Goal: Task Accomplishment & Management: Manage account settings

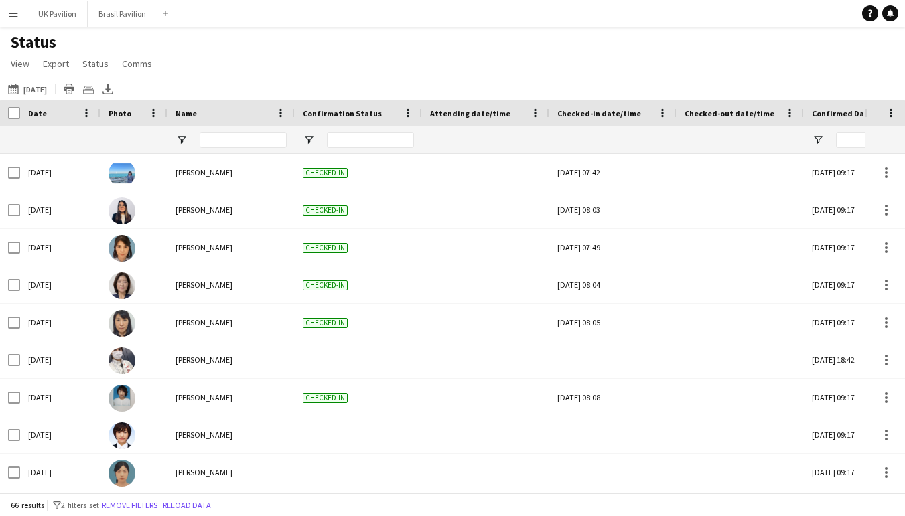
scroll to position [259, 0]
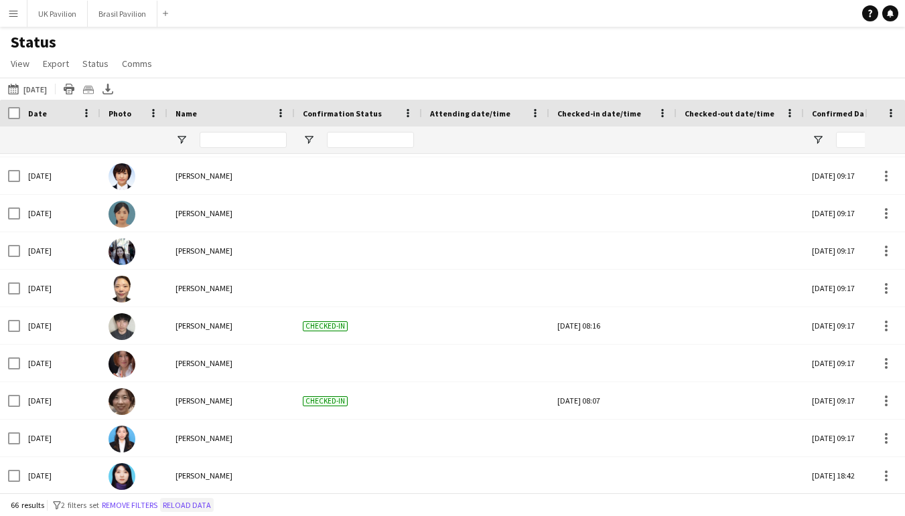
click at [214, 503] on button "Reload data" at bounding box center [187, 505] width 54 height 15
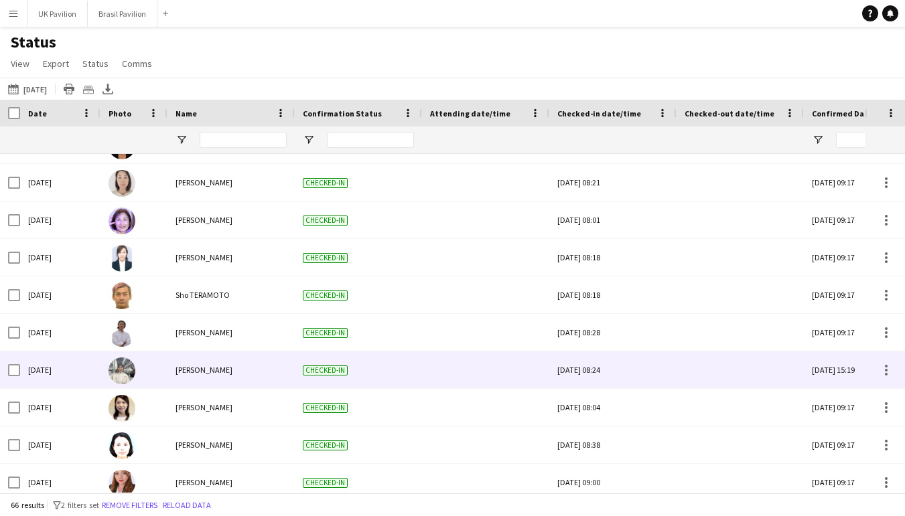
scroll to position [846, 0]
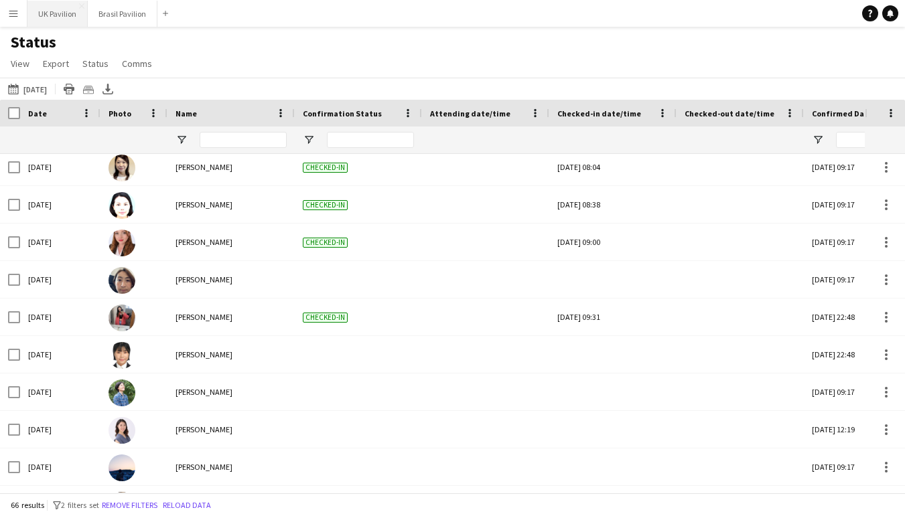
click at [62, 17] on button "UK Pavilion Close" at bounding box center [57, 14] width 60 height 26
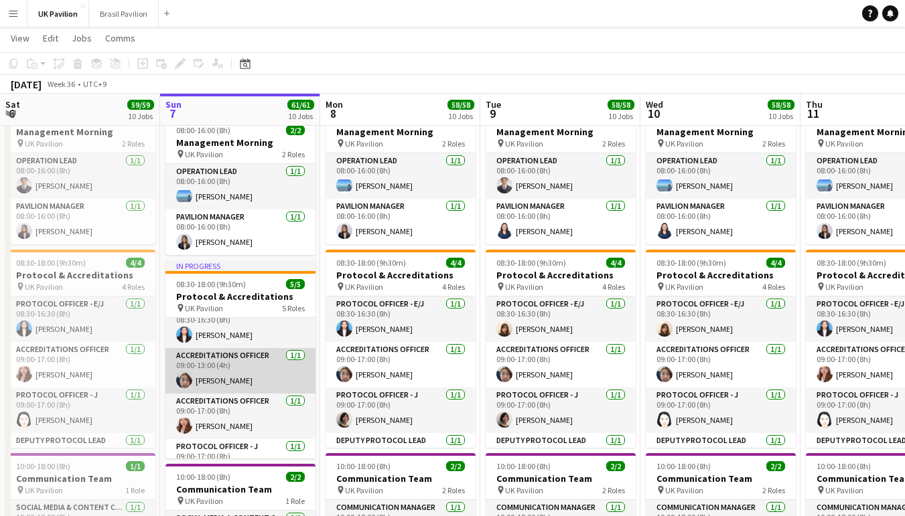
scroll to position [17, 0]
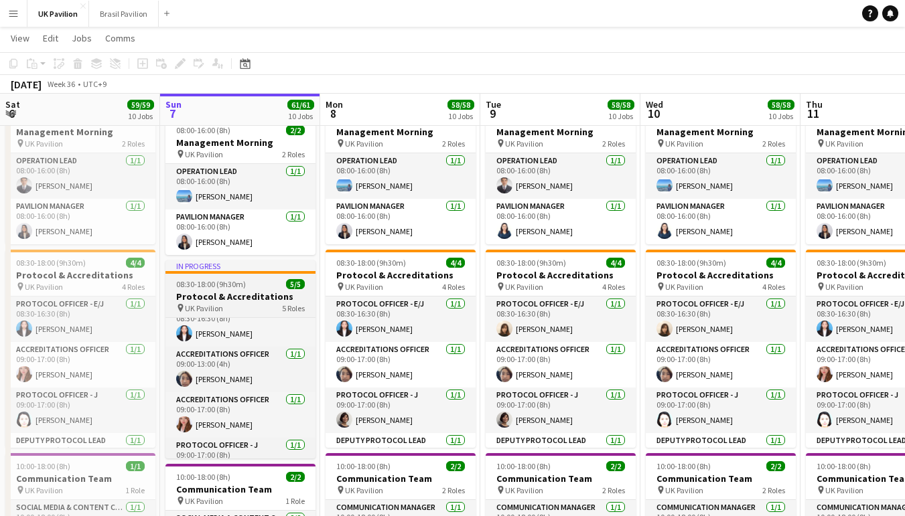
click at [219, 303] on h3 "Protocol & Accreditations" at bounding box center [240, 297] width 150 height 12
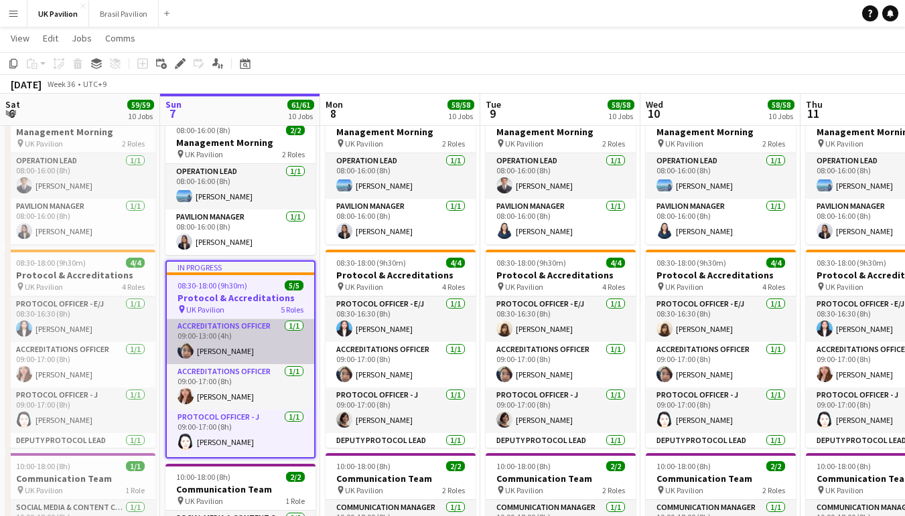
scroll to position [50, 0]
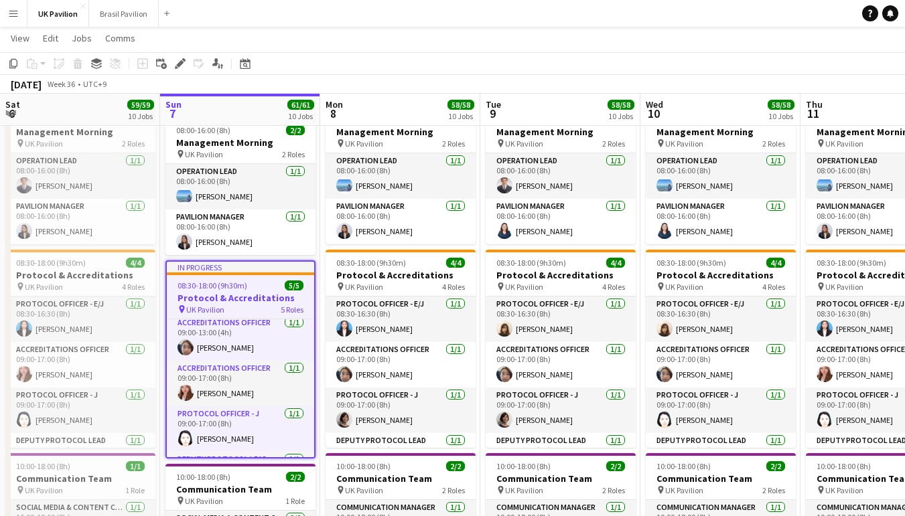
click at [13, 17] on app-icon "Menu" at bounding box center [13, 13] width 11 height 11
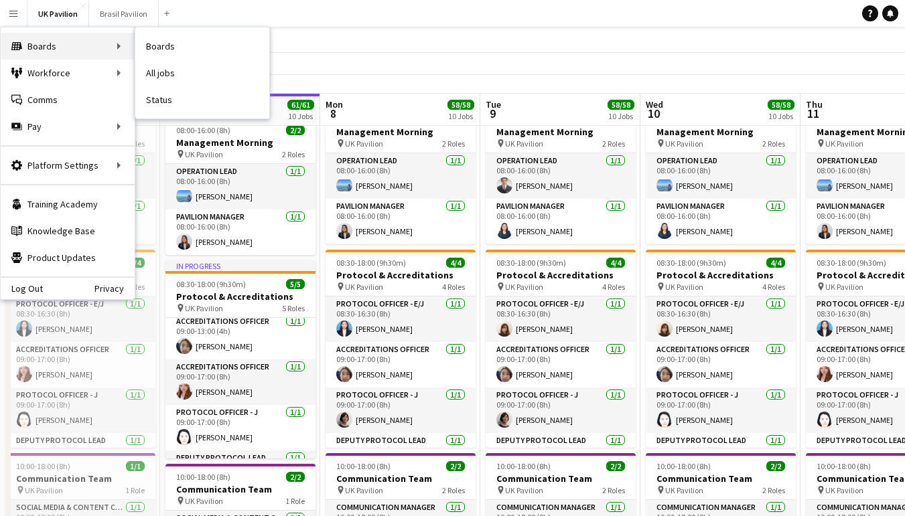
click at [31, 40] on div "Boards Boards" at bounding box center [68, 46] width 134 height 27
click at [167, 105] on link "Status" at bounding box center [202, 99] width 134 height 27
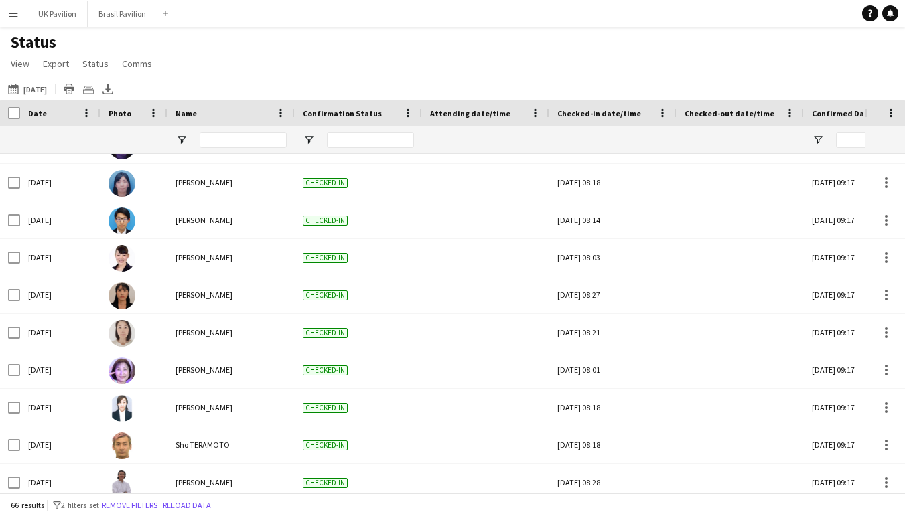
scroll to position [597, 0]
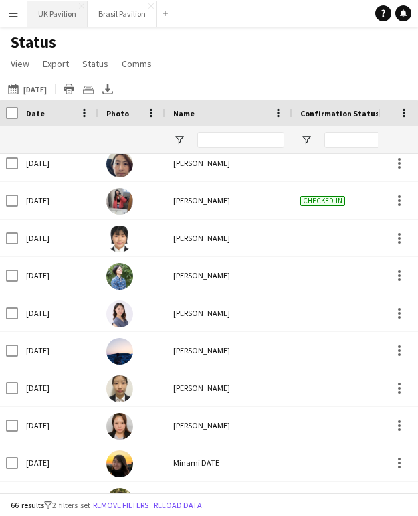
click at [78, 15] on button "UK Pavilion Close" at bounding box center [57, 14] width 60 height 26
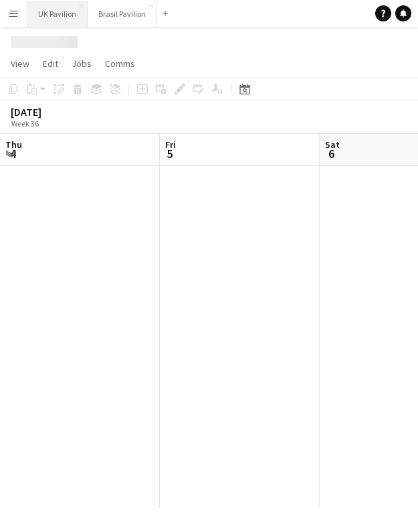
scroll to position [0, 320]
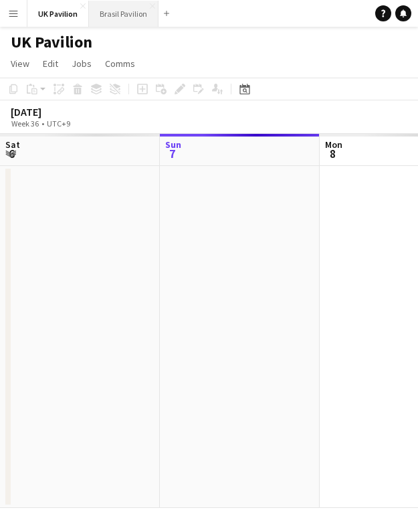
click at [130, 16] on button "Brasil Pavilion Close" at bounding box center [124, 14] width 70 height 26
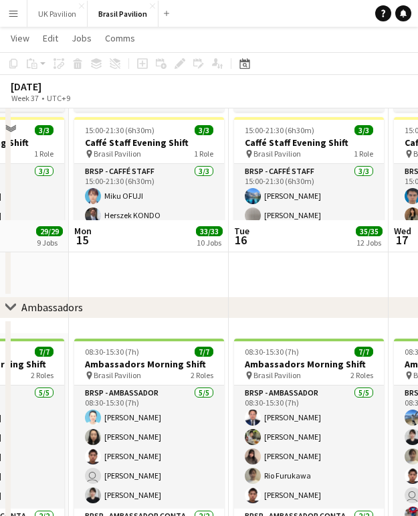
scroll to position [1458, 0]
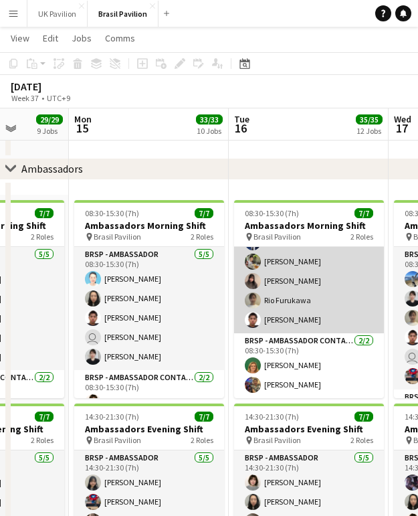
click at [273, 287] on app-card-role "BRSP - Ambassador [DATE] 08:30-15:30 (7h) [PERSON_NAME] [PERSON_NAME] FUKUE [PE…" at bounding box center [309, 271] width 150 height 123
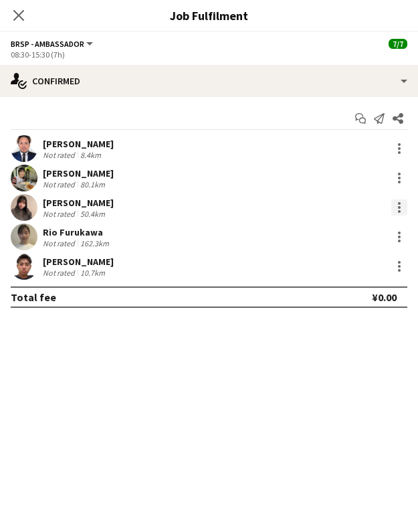
click at [397, 212] on div at bounding box center [400, 208] width 16 height 16
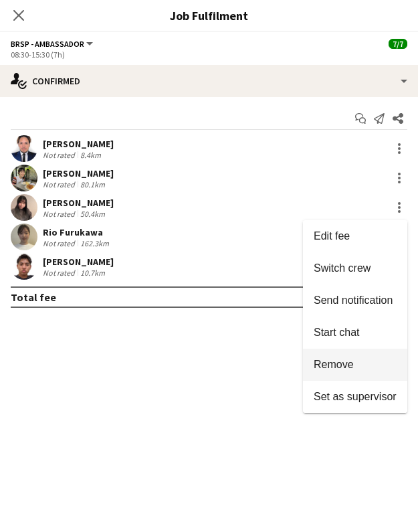
click at [351, 365] on span "Remove" at bounding box center [355, 365] width 83 height 12
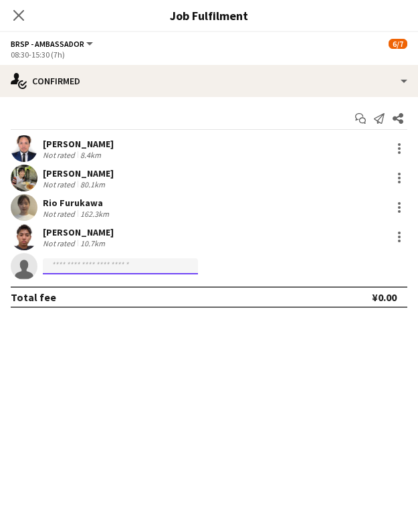
click at [86, 273] on input at bounding box center [120, 266] width 155 height 16
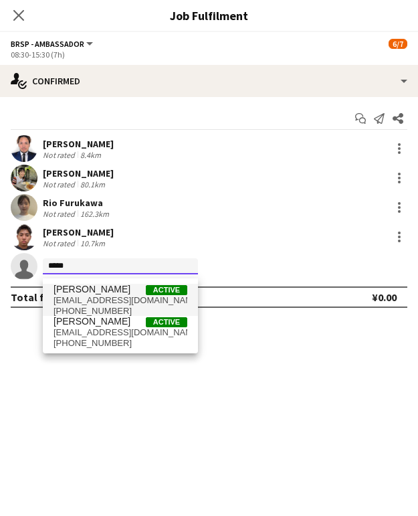
type input "*****"
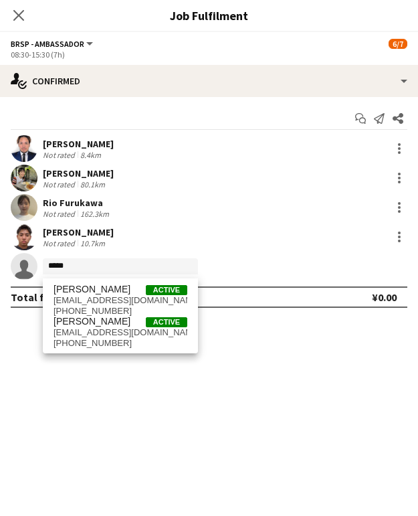
click at [123, 293] on span "[PERSON_NAME]" at bounding box center [92, 289] width 77 height 11
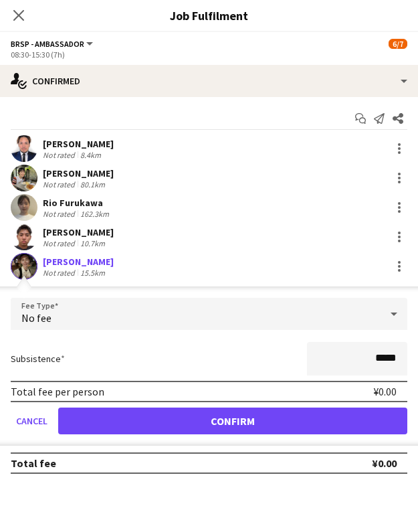
drag, startPoint x: 255, startPoint y: 429, endPoint x: 210, endPoint y: 387, distance: 62.1
click at [255, 428] on button "Confirm" at bounding box center [232, 421] width 349 height 27
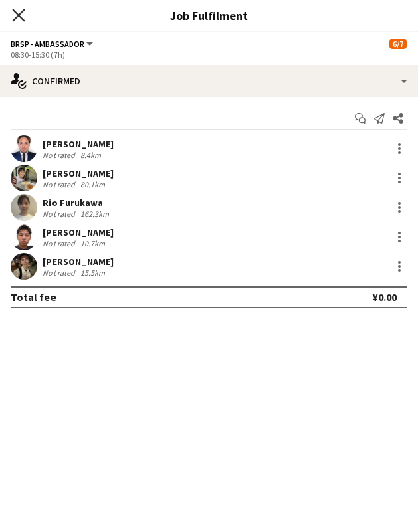
click at [20, 14] on icon at bounding box center [18, 15] width 13 height 13
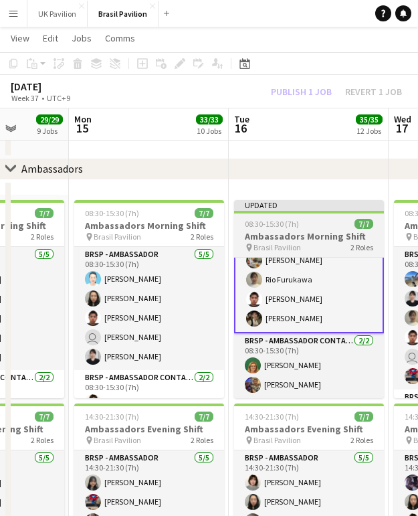
click at [290, 242] on h3 "Ambassadors Morning Shift" at bounding box center [309, 236] width 150 height 12
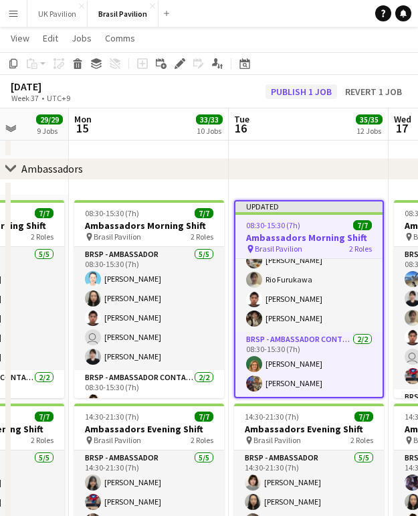
click at [276, 90] on button "Publish 1 job" at bounding box center [302, 91] width 72 height 15
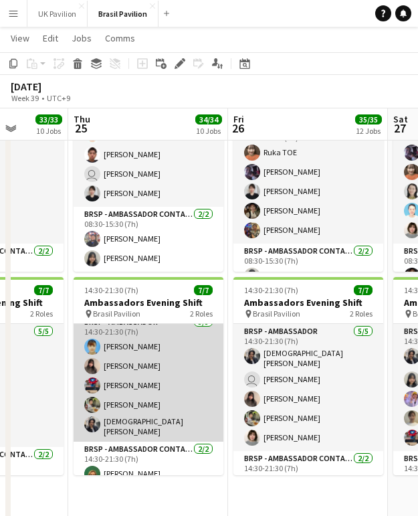
scroll to position [8, 0]
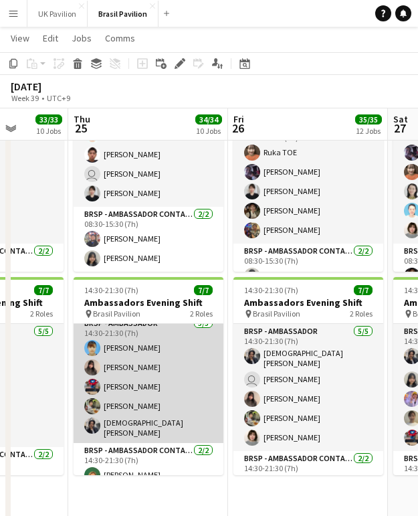
click at [133, 399] on app-card-role "BRSP - Ambassador [DATE] 14:30-21:30 (7h) [PERSON_NAME] [PERSON_NAME] [PERSON_N…" at bounding box center [149, 379] width 150 height 127
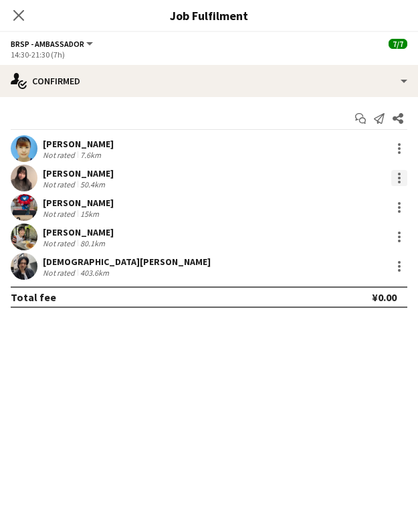
click at [400, 179] on div at bounding box center [400, 178] width 16 height 16
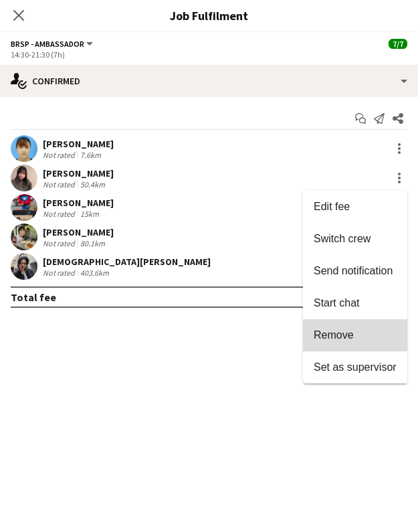
click at [327, 335] on span "Remove" at bounding box center [334, 334] width 40 height 11
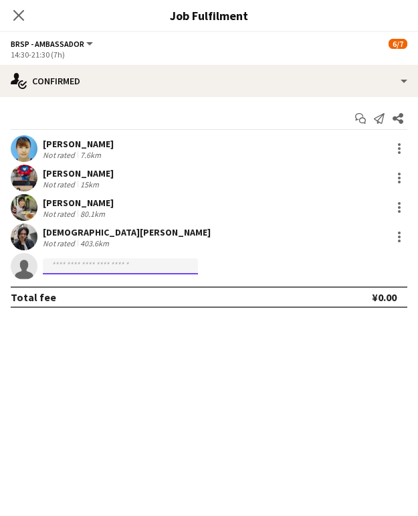
click at [70, 268] on input at bounding box center [120, 266] width 155 height 16
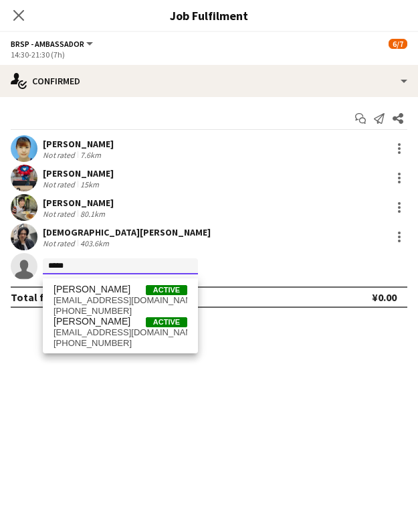
type input "*****"
click at [116, 310] on span "[PHONE_NUMBER]" at bounding box center [121, 311] width 134 height 11
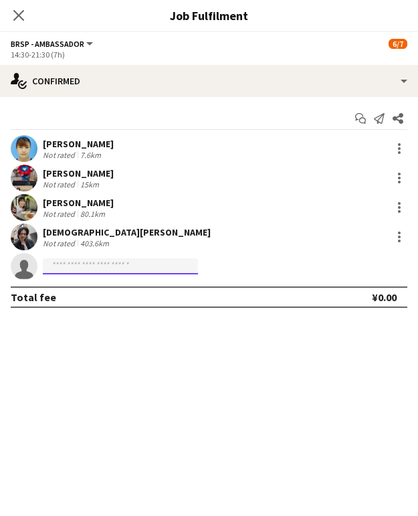
scroll to position [1611, 0]
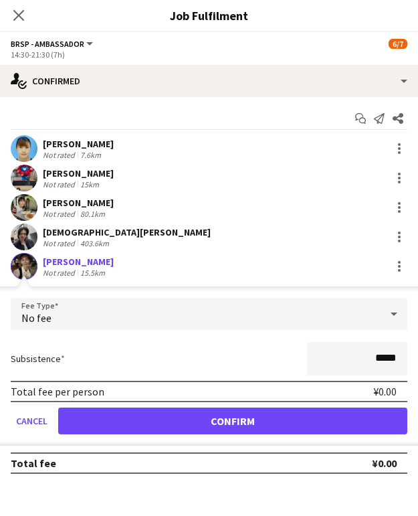
click at [224, 434] on button "Confirm" at bounding box center [232, 421] width 349 height 27
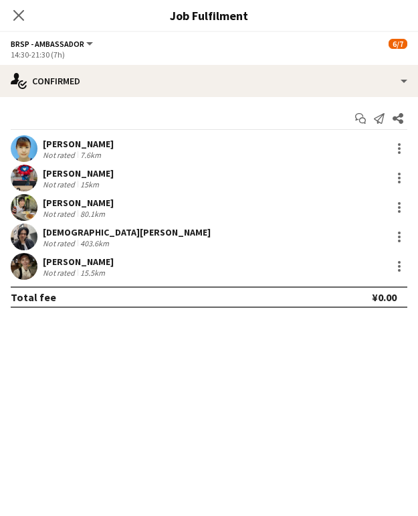
click at [17, 18] on icon "Close pop-in" at bounding box center [18, 15] width 11 height 11
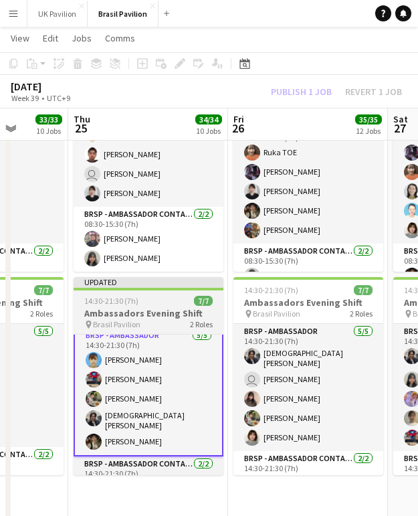
click at [114, 311] on h3 "Ambassadors Evening Shift" at bounding box center [149, 313] width 150 height 12
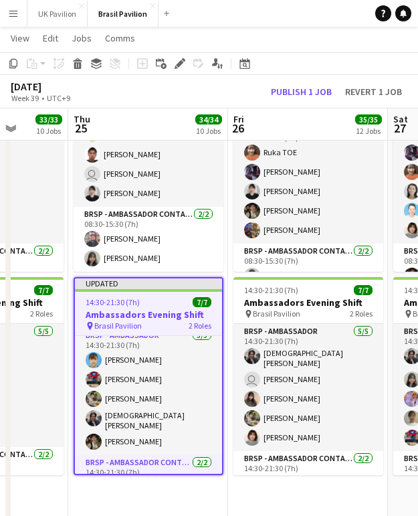
drag, startPoint x: 274, startPoint y: 89, endPoint x: 159, endPoint y: 126, distance: 121.5
click at [274, 89] on button "Publish 1 job" at bounding box center [302, 91] width 72 height 15
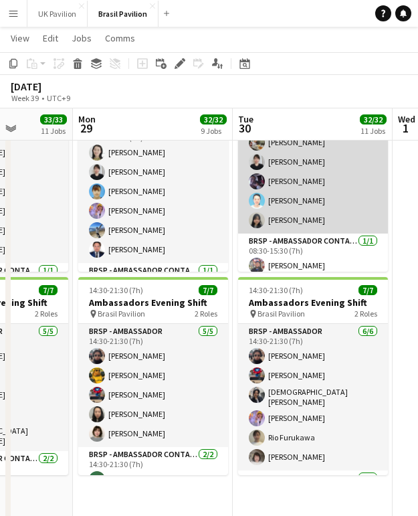
scroll to position [0, 0]
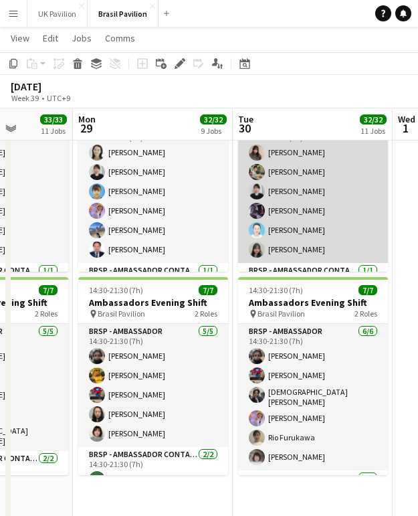
click at [293, 165] on app-card-role "BRSP - Ambassador [DATE] 08:30-15:30 (7h) [PERSON_NAME] FUKUE [PERSON_NAME] [PE…" at bounding box center [313, 192] width 150 height 143
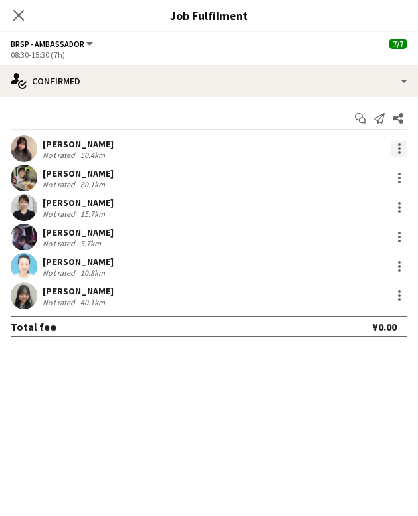
click at [398, 154] on div at bounding box center [400, 149] width 16 height 16
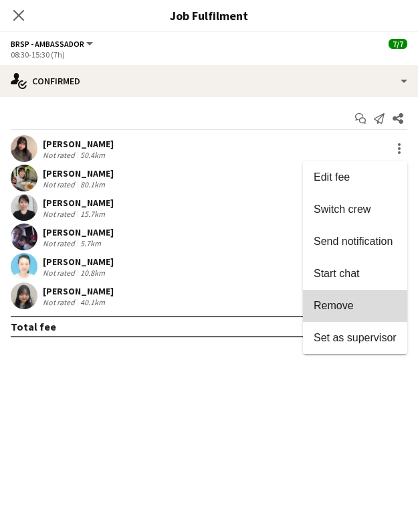
click at [320, 304] on span "Remove" at bounding box center [334, 305] width 40 height 11
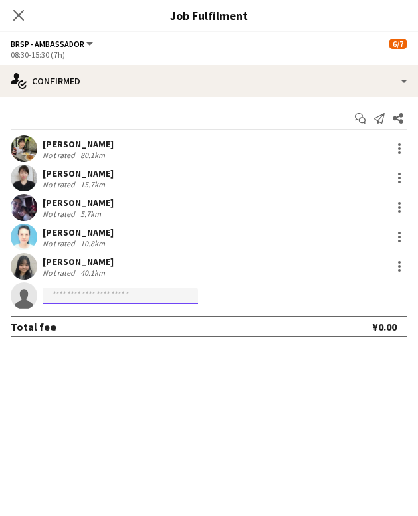
click at [86, 295] on input at bounding box center [120, 296] width 155 height 16
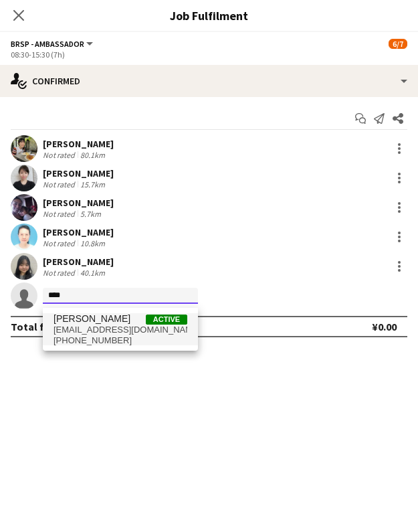
type input "****"
click at [93, 324] on span "[PERSON_NAME]" at bounding box center [92, 318] width 77 height 11
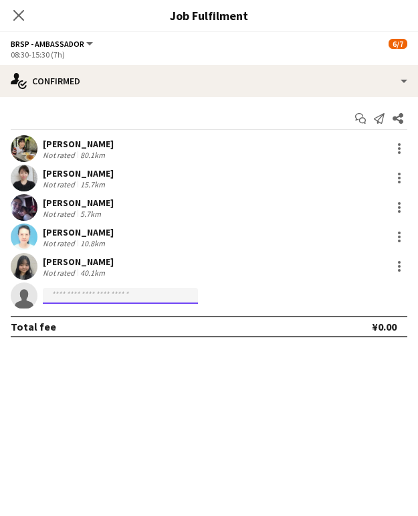
scroll to position [1609, 0]
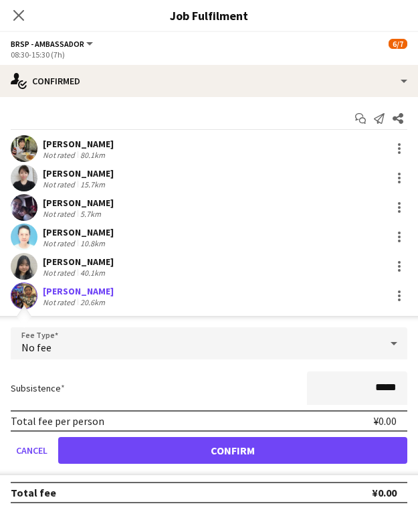
click at [187, 460] on button "Confirm" at bounding box center [232, 450] width 349 height 27
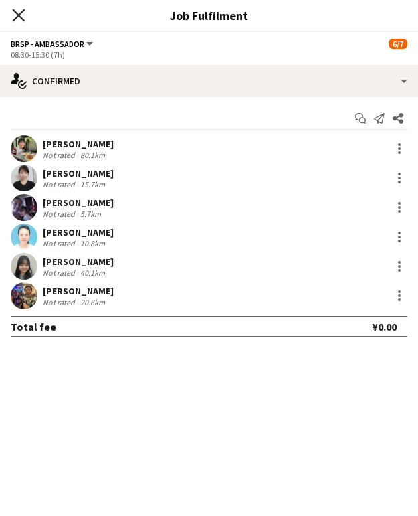
click at [21, 15] on icon "Close pop-in" at bounding box center [18, 15] width 13 height 13
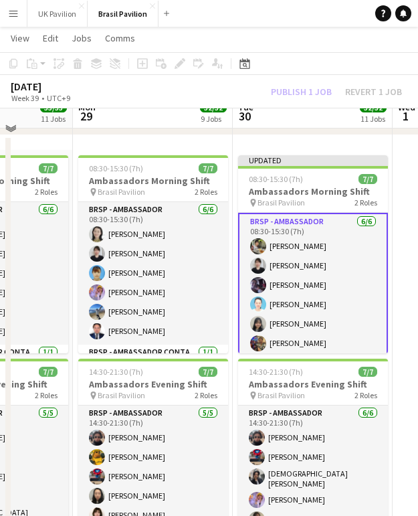
scroll to position [1514, 0]
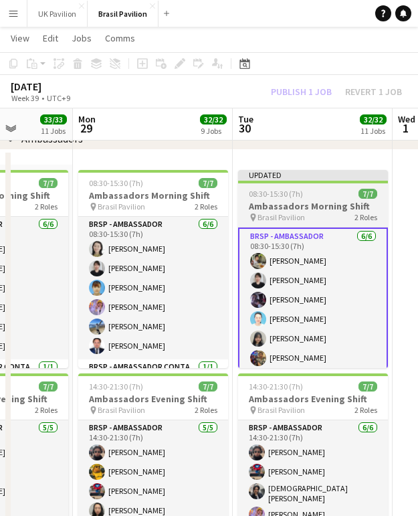
click at [281, 212] on h3 "Ambassadors Morning Shift" at bounding box center [313, 206] width 150 height 12
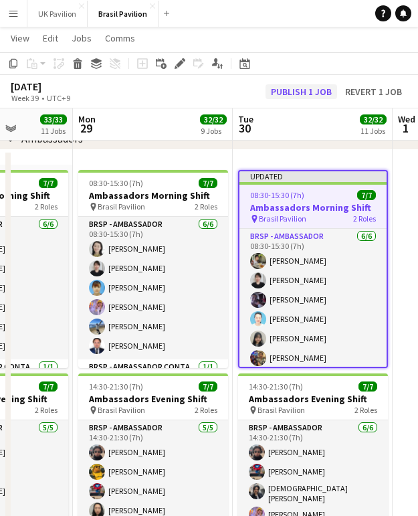
click at [266, 93] on button "Publish 1 job" at bounding box center [302, 91] width 72 height 15
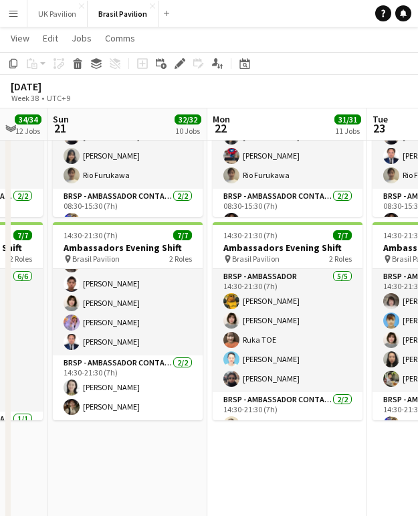
scroll to position [57, 0]
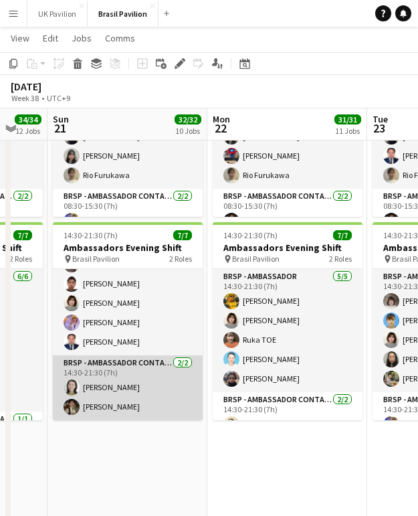
click at [121, 383] on app-card-role "BRSP - Ambassador Contact Point [DATE] 14:30-21:30 (7h) [PERSON_NAME] [PERSON_N…" at bounding box center [128, 388] width 150 height 65
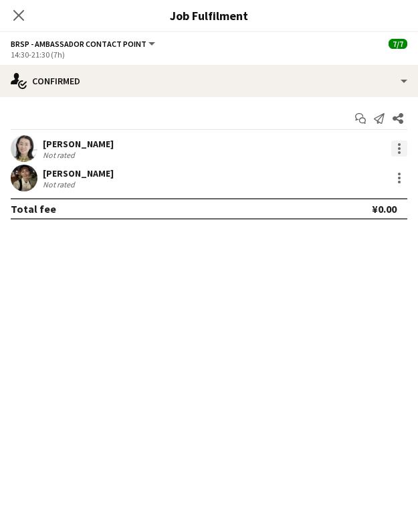
click at [404, 157] on div at bounding box center [400, 149] width 16 height 16
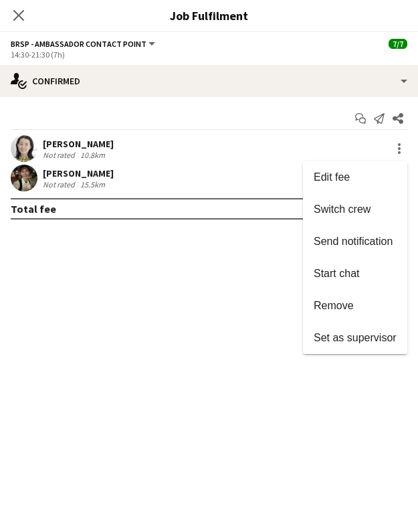
click at [337, 304] on span "Remove" at bounding box center [334, 305] width 40 height 11
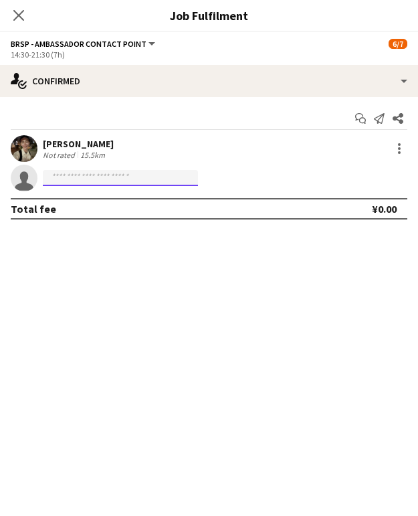
click at [66, 182] on input at bounding box center [120, 178] width 155 height 16
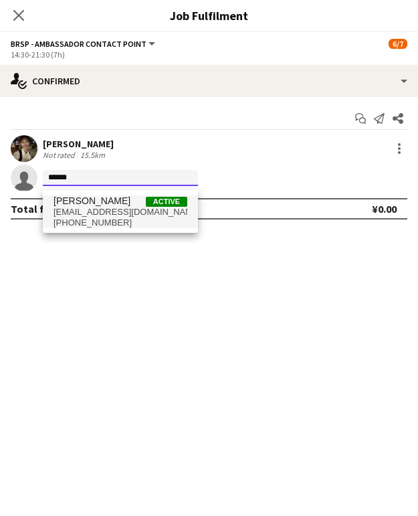
type input "******"
click at [104, 211] on span "[EMAIL_ADDRESS][DOMAIN_NAME]" at bounding box center [121, 212] width 134 height 11
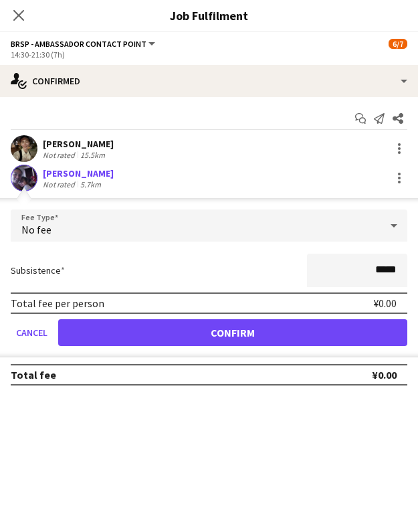
click at [210, 343] on button "Confirm" at bounding box center [232, 332] width 349 height 27
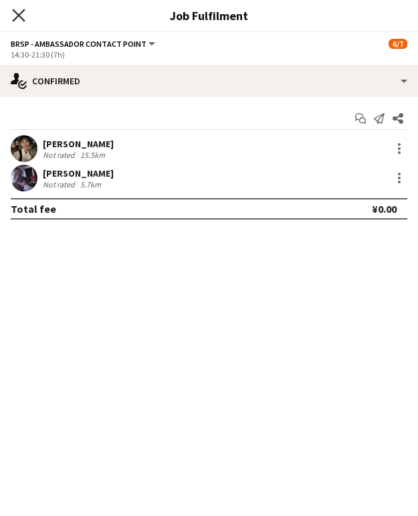
click at [20, 15] on icon "Close pop-in" at bounding box center [18, 15] width 13 height 13
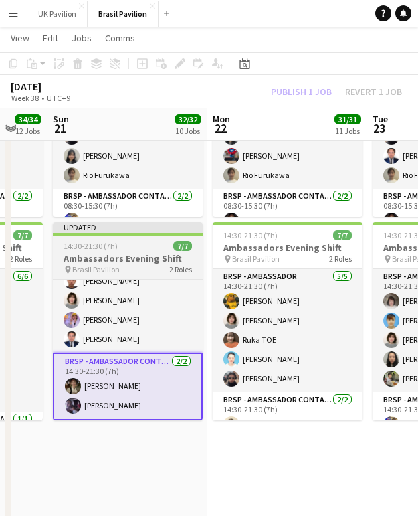
click at [96, 264] on h3 "Ambassadors Evening Shift" at bounding box center [128, 258] width 150 height 12
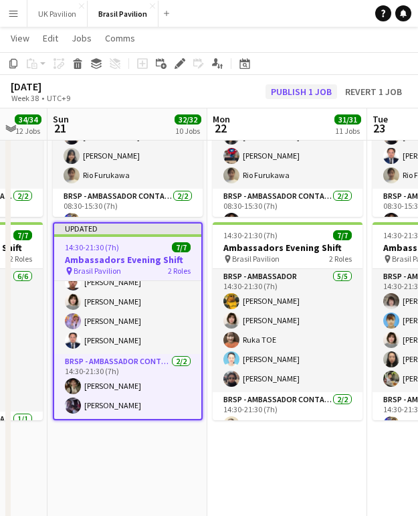
click at [266, 93] on button "Publish 1 job" at bounding box center [302, 91] width 72 height 15
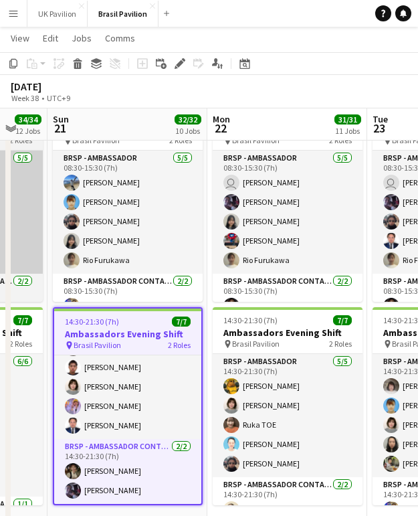
scroll to position [1, 0]
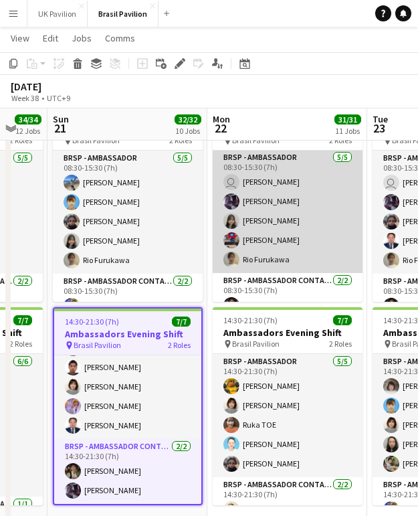
click at [281, 222] on app-card-role "BRSP - Ambassador [DATE] 08:30-15:30 (7h) user [PERSON_NAME] [PERSON_NAME] [PER…" at bounding box center [288, 211] width 150 height 123
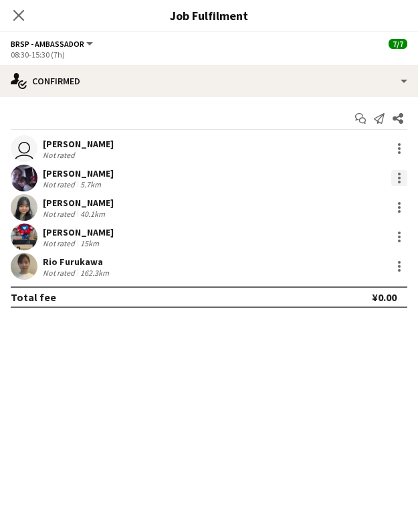
click at [400, 179] on div at bounding box center [400, 178] width 16 height 16
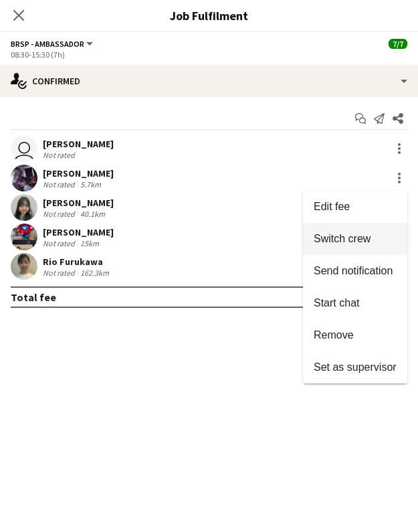
click at [347, 237] on span "Switch crew" at bounding box center [342, 238] width 57 height 11
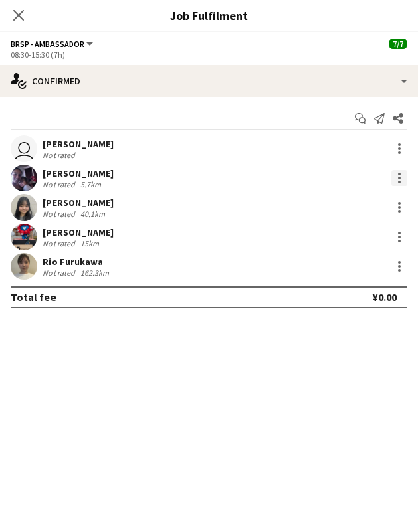
click at [396, 179] on div at bounding box center [400, 178] width 16 height 16
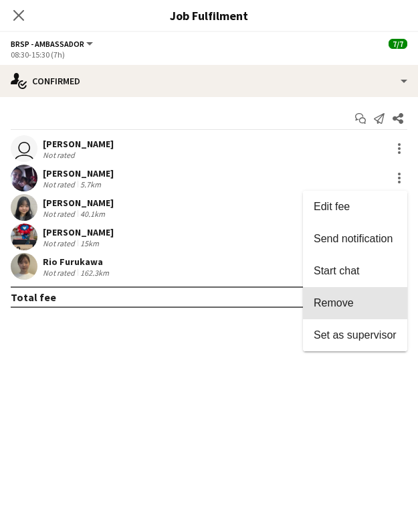
click at [326, 302] on span "Remove" at bounding box center [334, 302] width 40 height 11
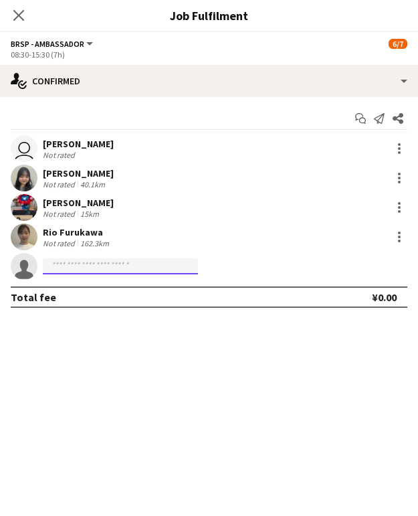
click at [86, 270] on input at bounding box center [120, 266] width 155 height 16
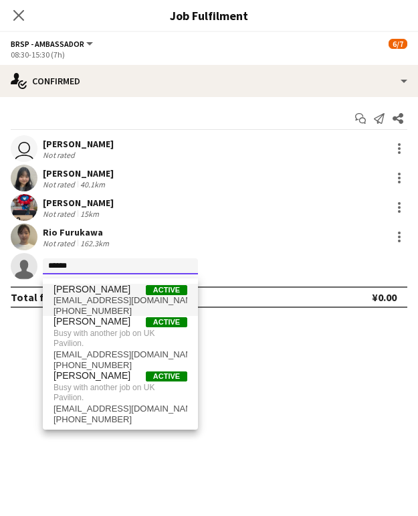
type input "******"
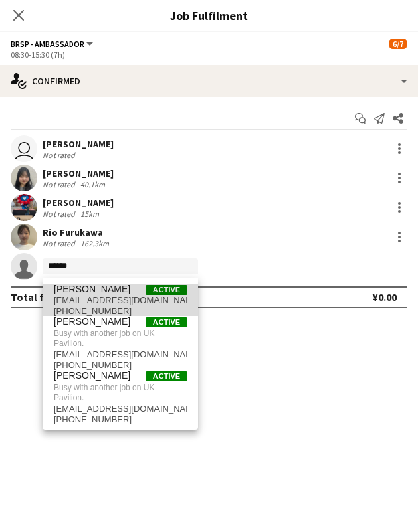
click at [110, 303] on span "[EMAIL_ADDRESS][DOMAIN_NAME]" at bounding box center [121, 300] width 134 height 11
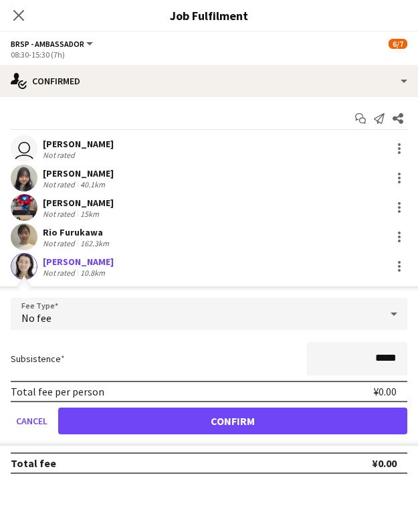
click at [205, 423] on button "Confirm" at bounding box center [232, 421] width 349 height 27
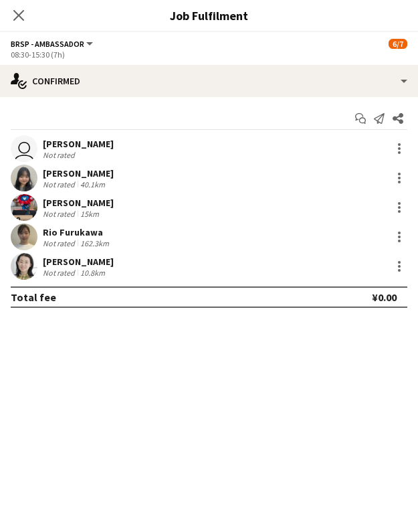
click at [18, 16] on icon at bounding box center [18, 15] width 11 height 11
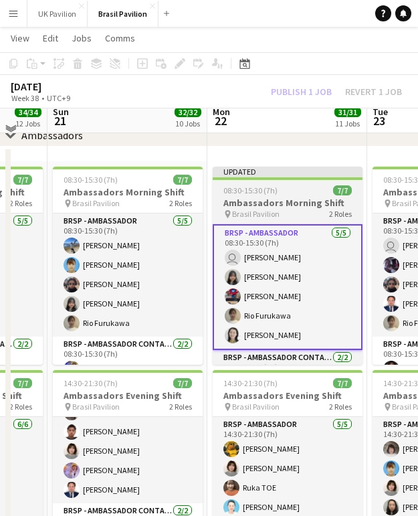
scroll to position [1476, 0]
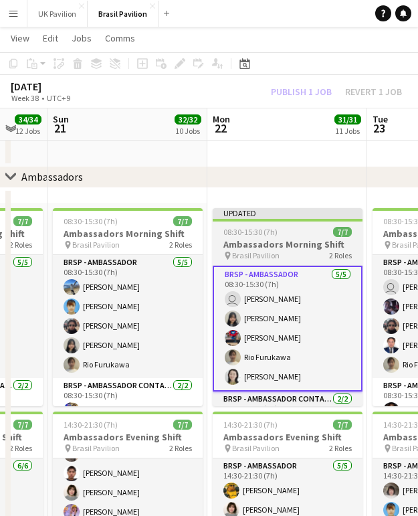
click at [272, 250] on h3 "Ambassadors Morning Shift" at bounding box center [288, 244] width 150 height 12
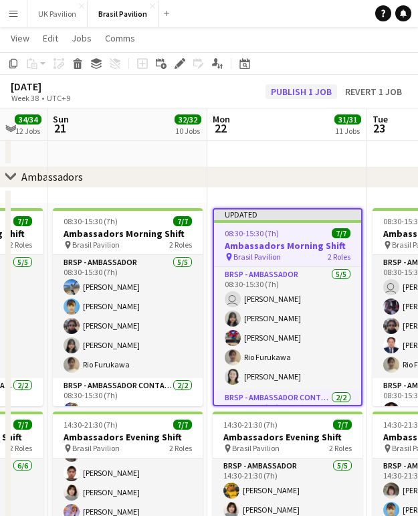
click at [279, 90] on button "Publish 1 job" at bounding box center [302, 91] width 72 height 15
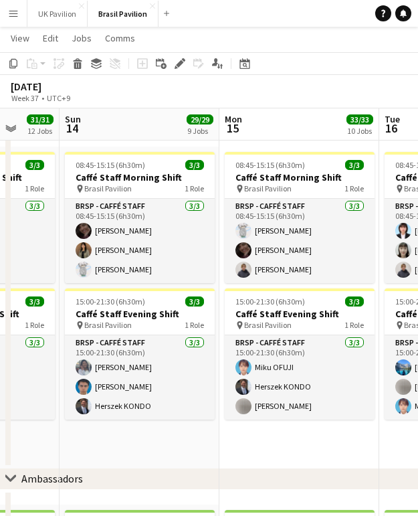
scroll to position [0, 423]
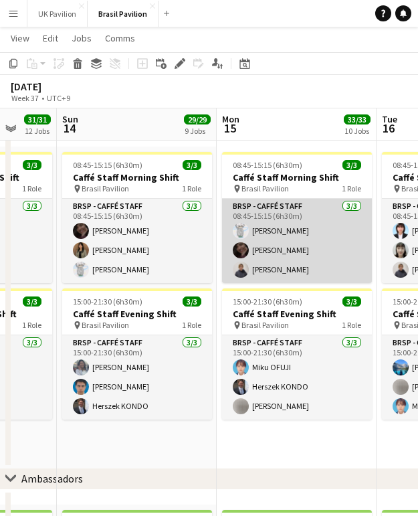
click at [290, 263] on app-card-role "BRSP - Caffé Staff [DATE] 08:45-15:15 (6h30m) [PERSON_NAME] [PERSON_NAME] [PERS…" at bounding box center [297, 241] width 150 height 84
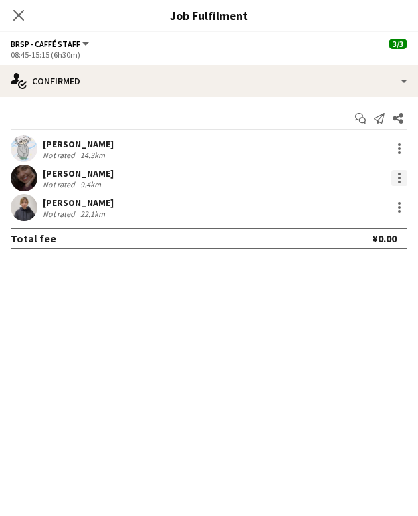
click at [399, 183] on div at bounding box center [400, 178] width 16 height 16
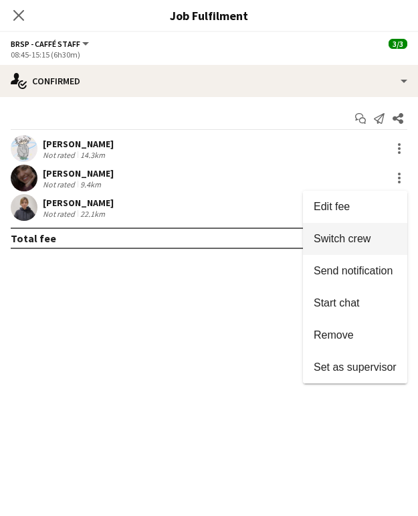
click at [346, 243] on span "Switch crew" at bounding box center [342, 238] width 57 height 11
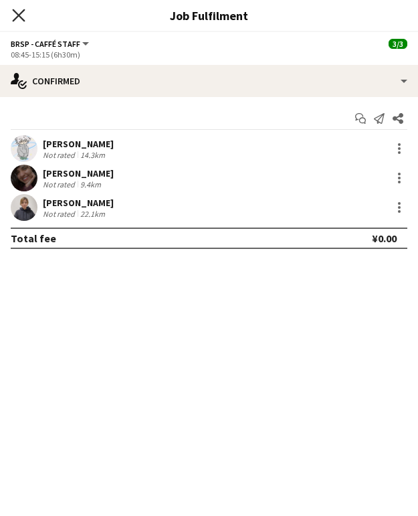
click at [19, 13] on icon "Close pop-in" at bounding box center [18, 15] width 13 height 13
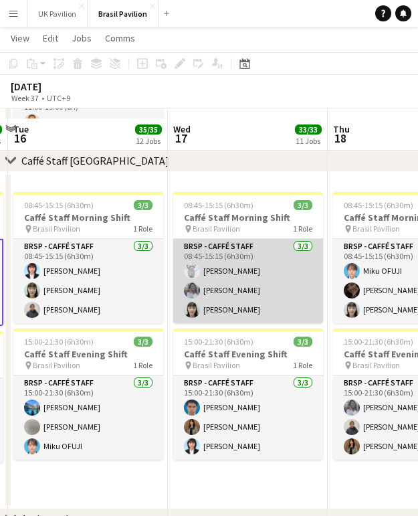
scroll to position [0, 474]
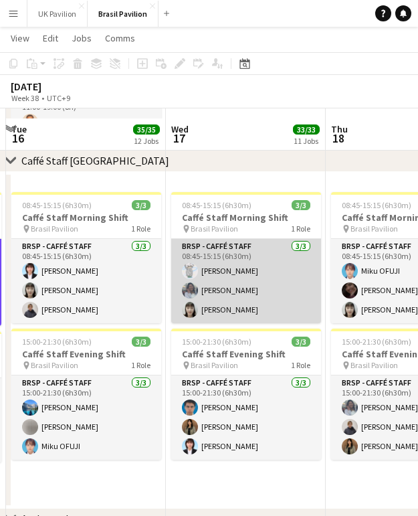
click at [229, 323] on app-card-role "BRSP - Caffé Staff [DATE] 08:45-15:15 (6h30m) [PERSON_NAME] Kano [PERSON_NAME] …" at bounding box center [246, 281] width 150 height 84
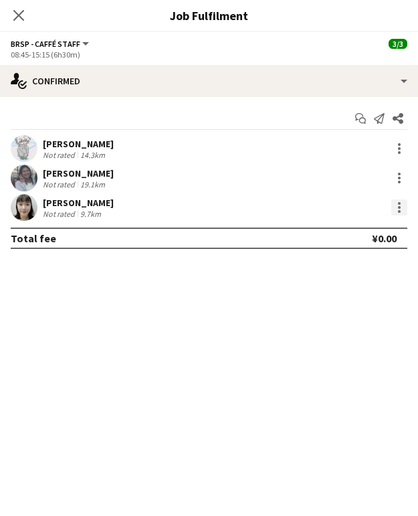
click at [401, 212] on div at bounding box center [400, 208] width 16 height 16
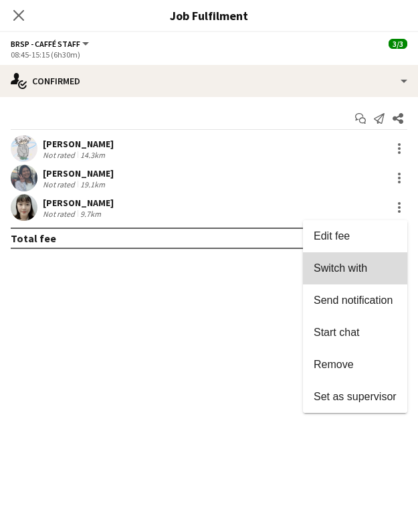
click at [341, 265] on span "Switch with" at bounding box center [341, 267] width 54 height 11
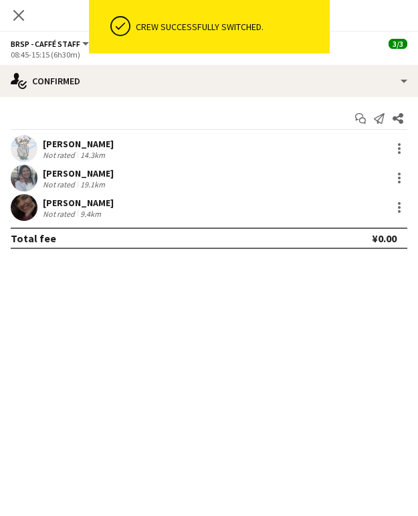
scroll to position [1174, 0]
click at [19, 14] on icon "Close pop-in" at bounding box center [18, 15] width 13 height 13
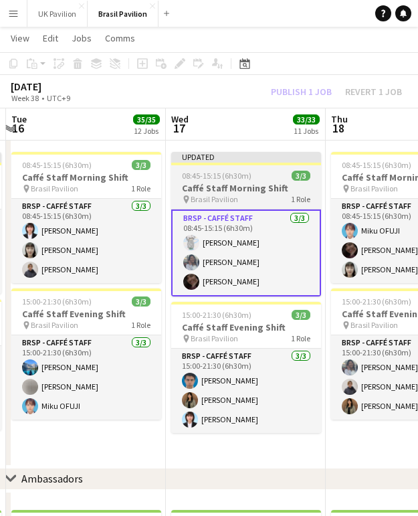
click at [208, 191] on h3 "Caffé Staff Morning Shift" at bounding box center [246, 188] width 150 height 12
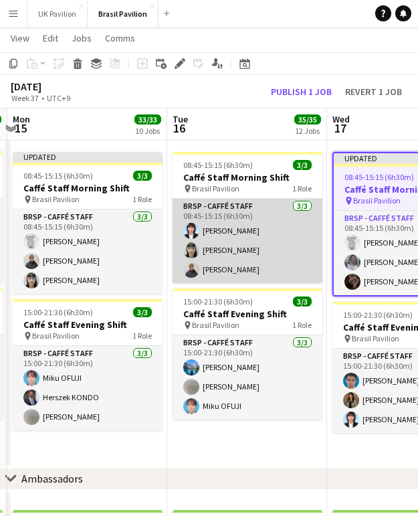
scroll to position [0, 315]
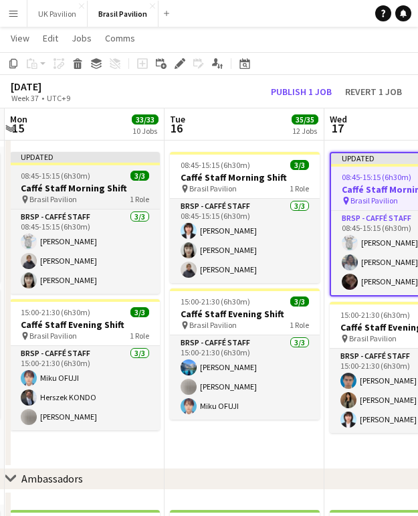
click at [74, 194] on h3 "Caffé Staff Morning Shift" at bounding box center [85, 188] width 150 height 12
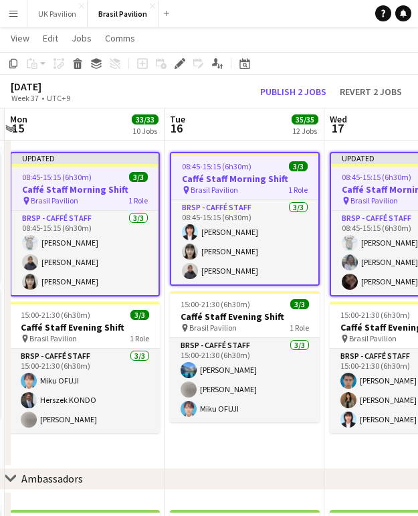
click at [52, 179] on span "08:45-15:15 (6h30m)" at bounding box center [57, 177] width 70 height 10
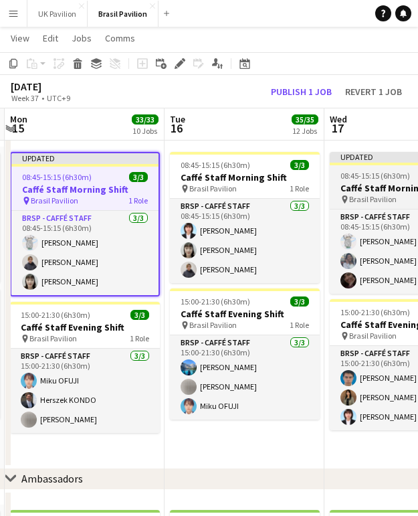
click at [351, 186] on h3 "Caffé Staff Morning Shift" at bounding box center [405, 188] width 150 height 12
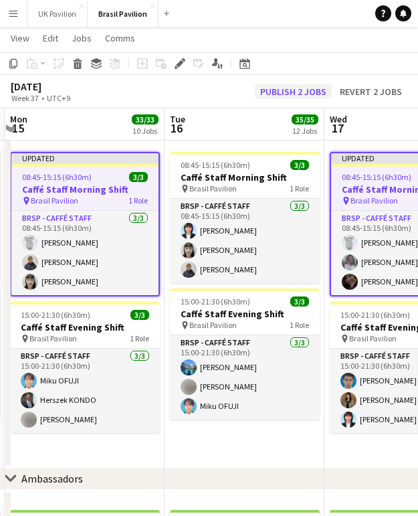
click at [287, 96] on button "Publish 2 jobs" at bounding box center [293, 91] width 77 height 15
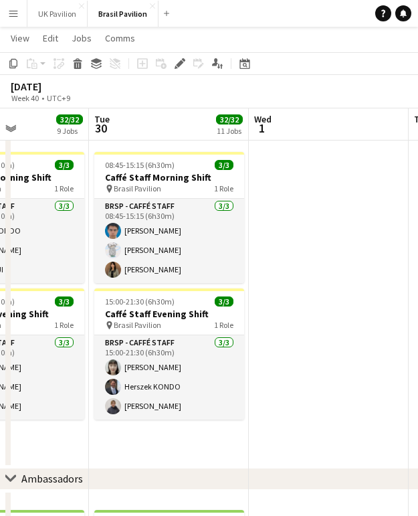
scroll to position [0, 393]
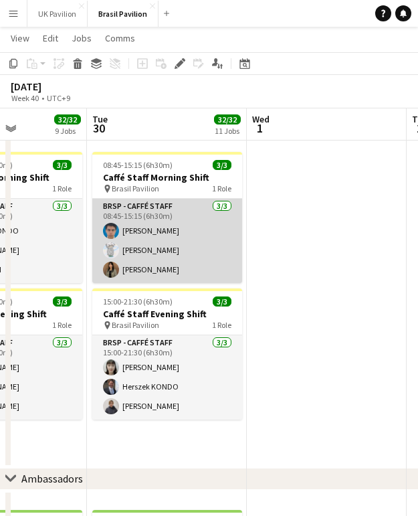
click at [150, 244] on app-card-role "BRSP - Caffé Staff [DATE] 08:45-15:15 (6h30m) [PERSON_NAME] [PERSON_NAME] [PERS…" at bounding box center [167, 241] width 150 height 84
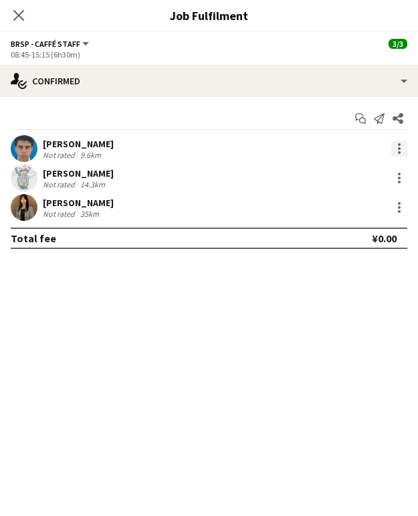
click at [398, 157] on div at bounding box center [400, 149] width 16 height 16
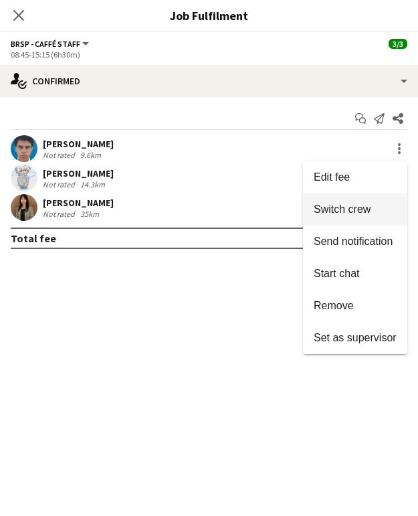
click at [333, 212] on span "Switch crew" at bounding box center [342, 209] width 57 height 11
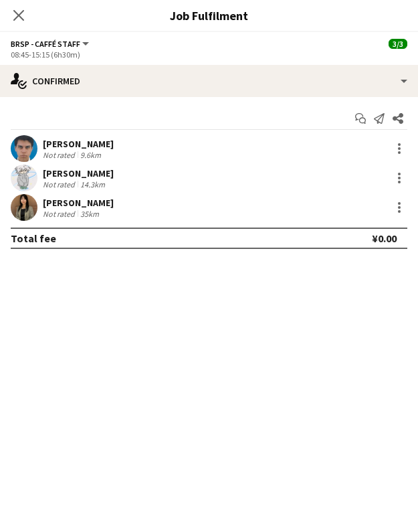
click at [17, 15] on icon at bounding box center [18, 15] width 11 height 11
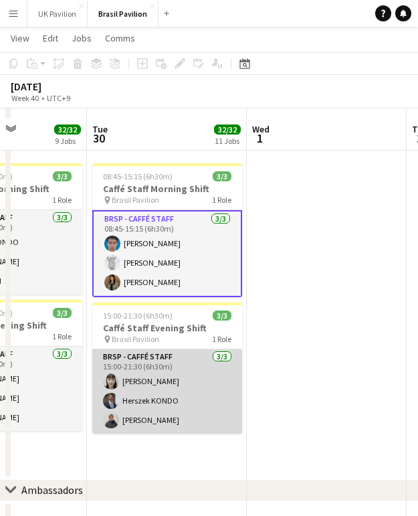
scroll to position [1202, 0]
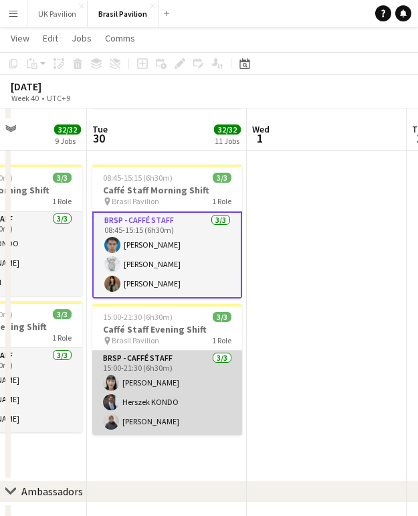
click at [135, 407] on app-card-role "BRSP - Caffé Staff [DATE] 15:00-21:30 (6h30m) [PERSON_NAME] Herszek KONDO [PERS…" at bounding box center [167, 393] width 150 height 84
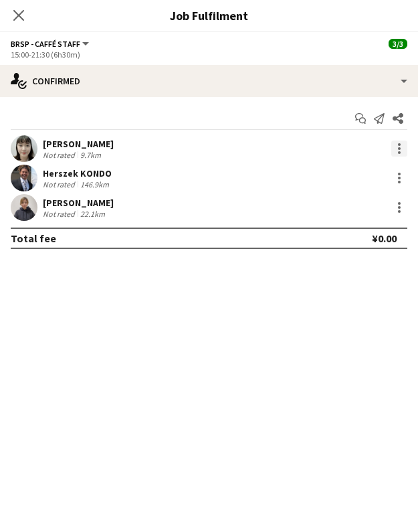
click at [402, 155] on div at bounding box center [400, 149] width 16 height 16
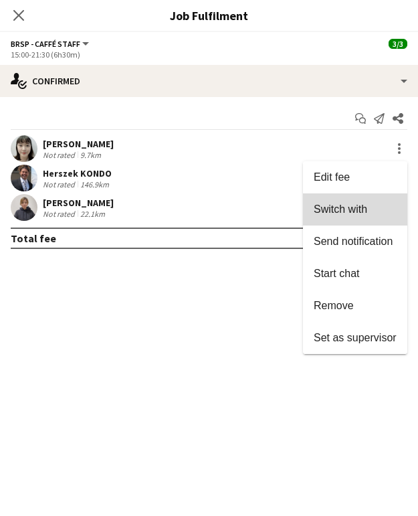
click at [318, 210] on span "Switch with" at bounding box center [341, 209] width 54 height 11
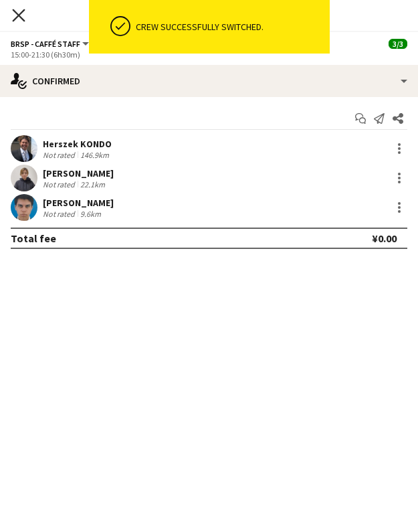
click at [16, 19] on icon "Close pop-in" at bounding box center [18, 15] width 13 height 13
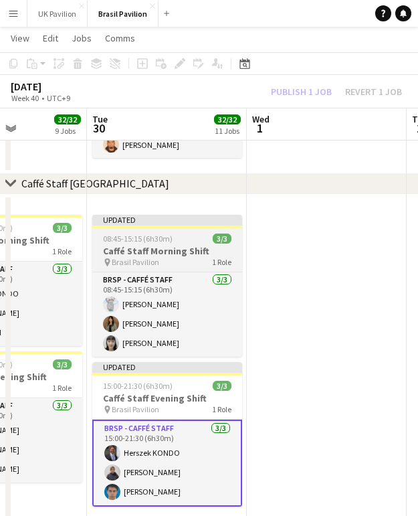
scroll to position [1113, 0]
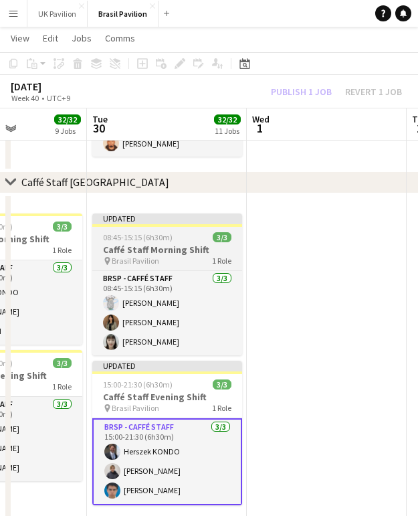
click at [149, 256] on h3 "Caffé Staff Morning Shift" at bounding box center [167, 250] width 150 height 12
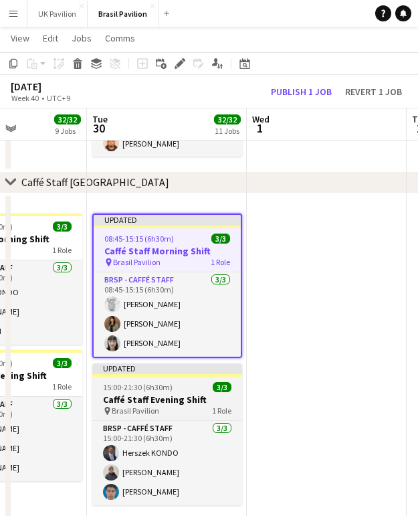
click at [158, 392] on span "15:00-21:30 (6h30m)" at bounding box center [138, 387] width 70 height 10
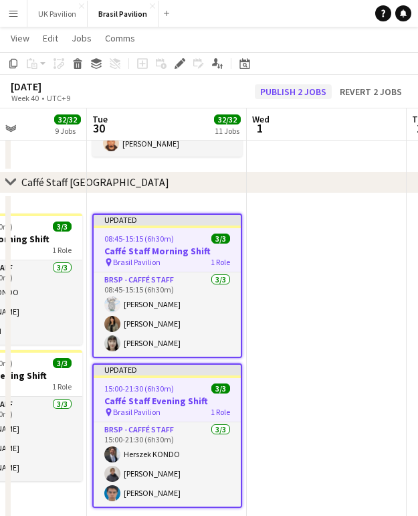
click at [276, 88] on button "Publish 2 jobs" at bounding box center [293, 91] width 77 height 15
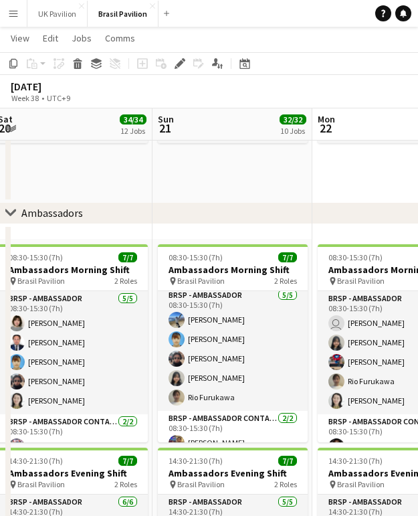
scroll to position [7, 0]
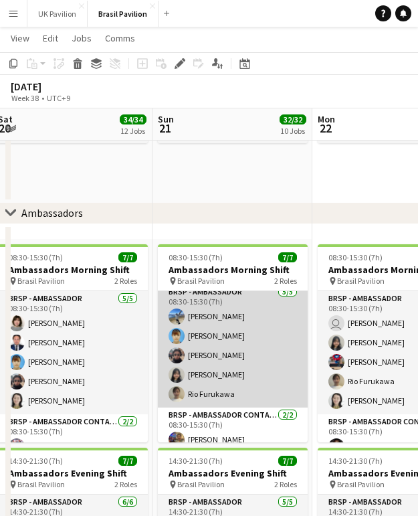
click at [214, 354] on app-card-role "BRSP - Ambassador [DATE] 08:30-15:30 (7h) [PERSON_NAME] [PERSON_NAME] [PERSON_N…" at bounding box center [233, 346] width 150 height 123
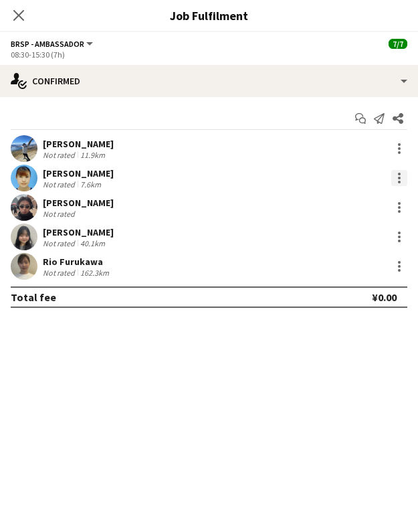
click at [395, 181] on div at bounding box center [400, 178] width 16 height 16
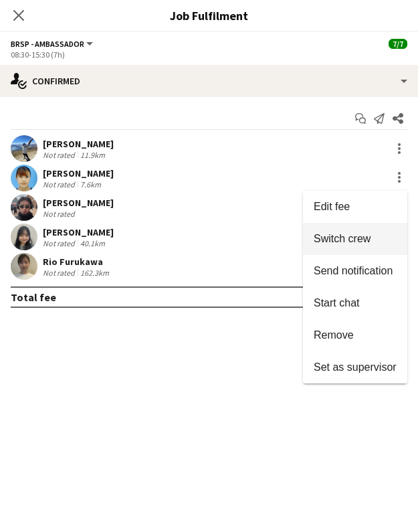
click at [337, 242] on span "Switch crew" at bounding box center [342, 238] width 57 height 11
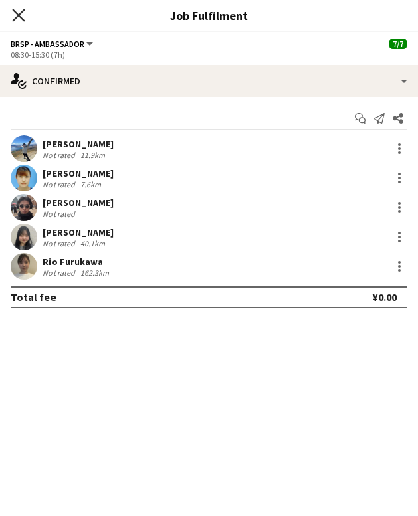
click at [17, 19] on icon "Close pop-in" at bounding box center [18, 15] width 13 height 13
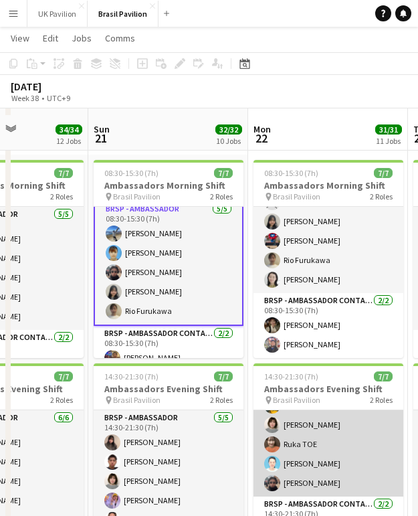
scroll to position [37, 0]
click at [321, 455] on app-card-role "BRSP - Ambassador [DATE] 14:30-21:30 (7h) [PERSON_NAME] [PERSON_NAME] TOE [PERS…" at bounding box center [329, 435] width 150 height 123
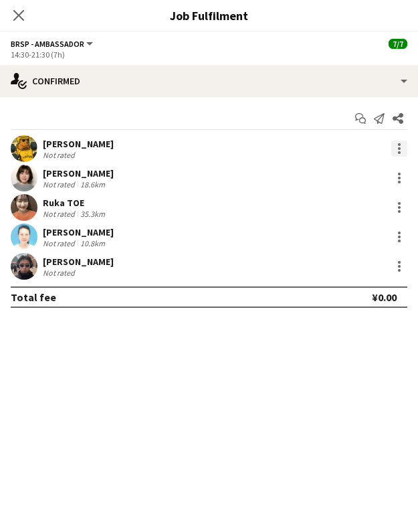
click at [398, 151] on div at bounding box center [400, 149] width 16 height 16
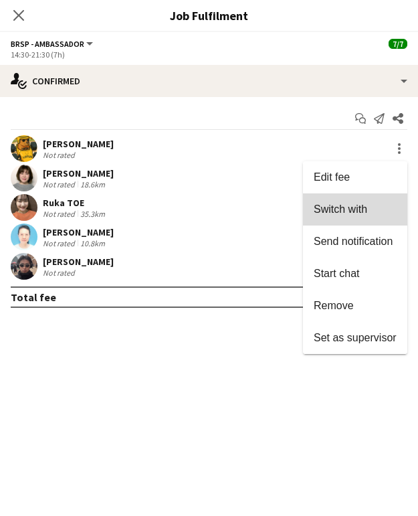
click at [339, 207] on span "Switch with" at bounding box center [341, 209] width 54 height 11
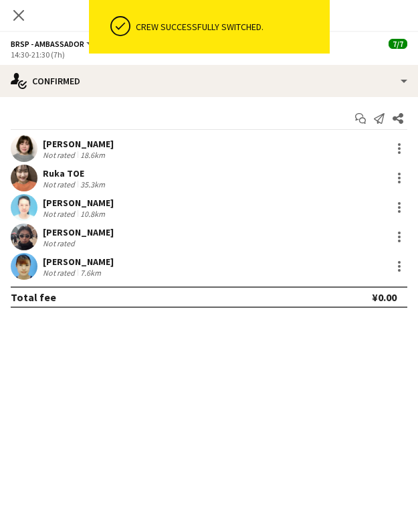
scroll to position [1565, 0]
click at [19, 19] on icon "Close pop-in" at bounding box center [18, 15] width 11 height 11
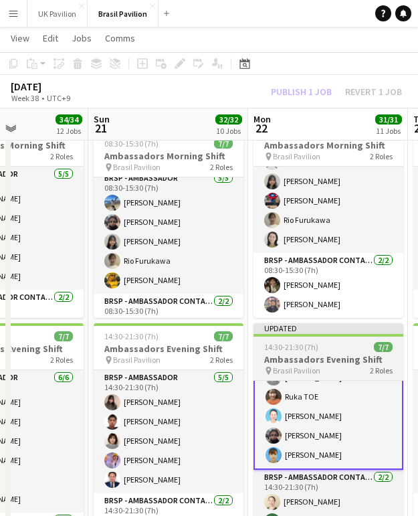
click at [304, 360] on h3 "Ambassadors Evening Shift" at bounding box center [329, 359] width 150 height 12
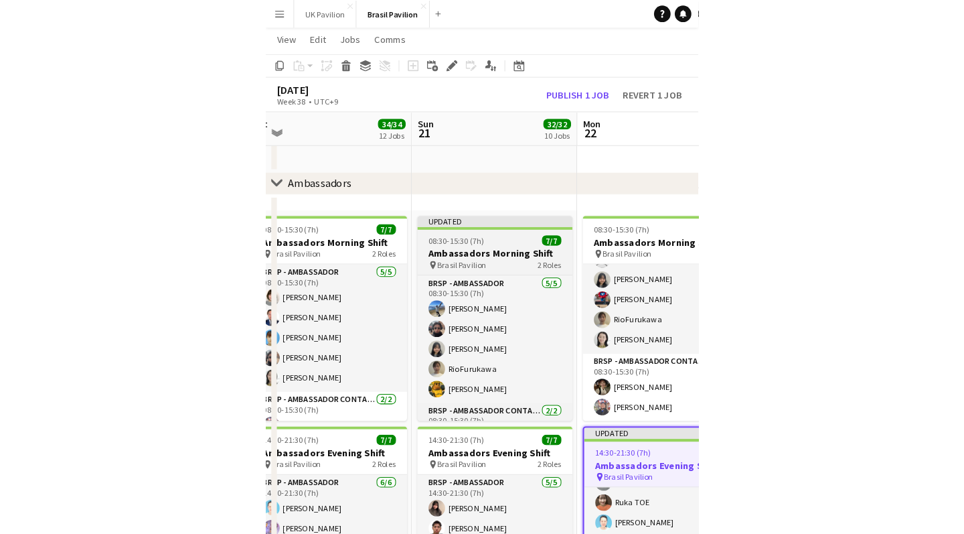
scroll to position [1476, 0]
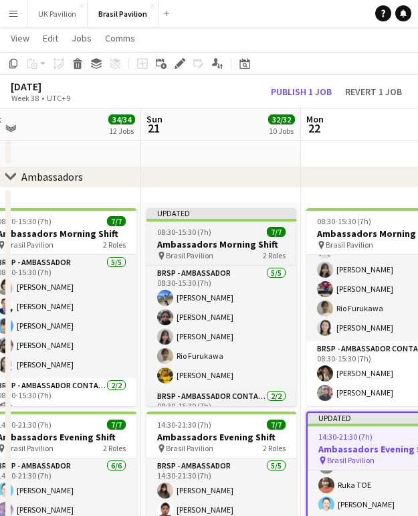
click at [204, 250] on h3 "Ambassadors Morning Shift" at bounding box center [222, 244] width 150 height 12
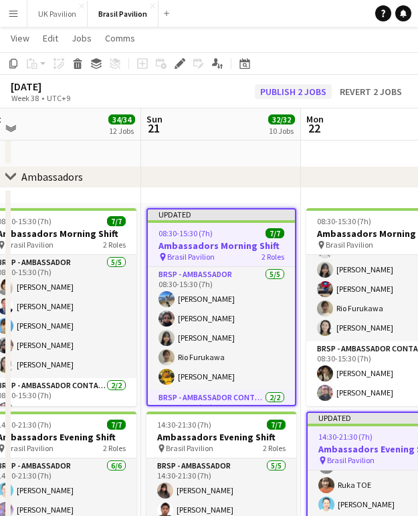
click at [266, 90] on button "Publish 2 jobs" at bounding box center [293, 91] width 77 height 15
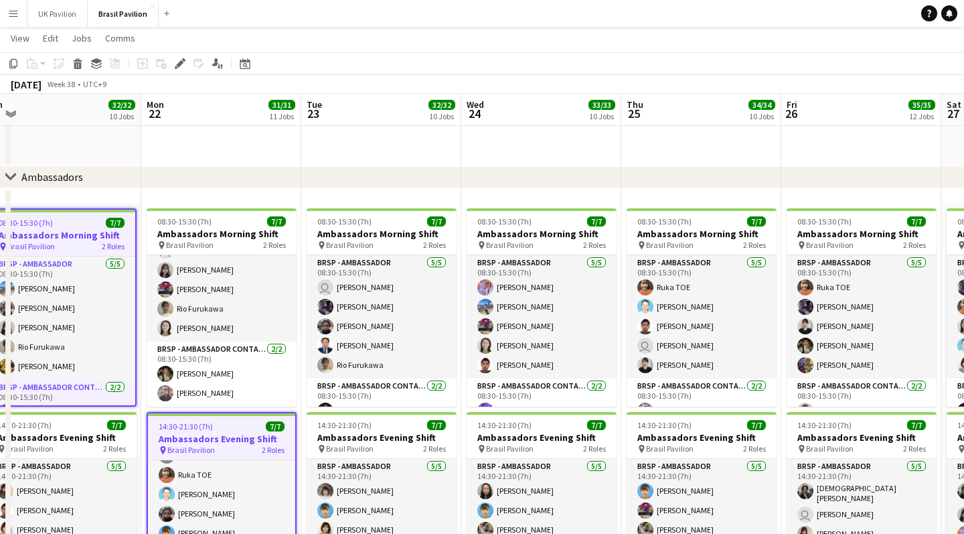
click at [13, 14] on app-icon "Menu" at bounding box center [13, 13] width 11 height 11
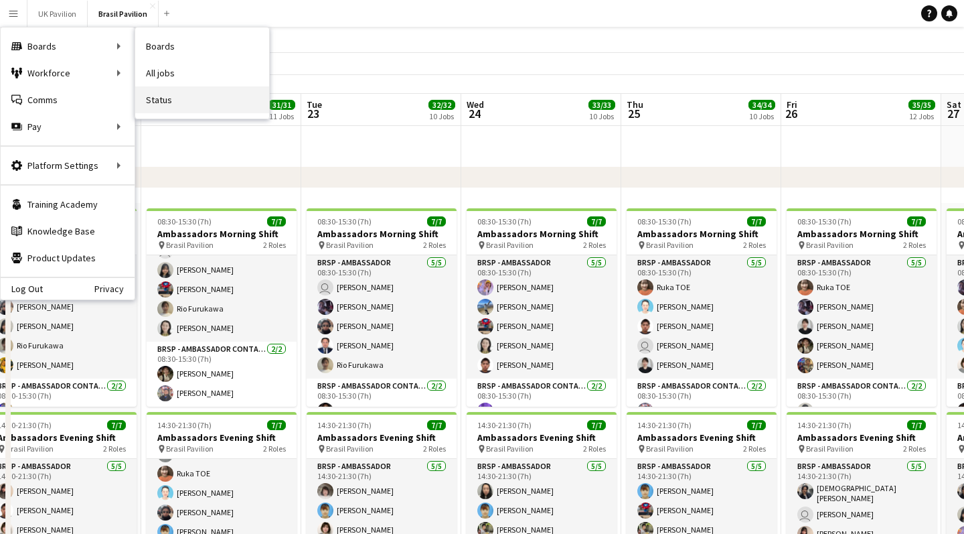
click at [171, 100] on link "Status" at bounding box center [202, 99] width 134 height 27
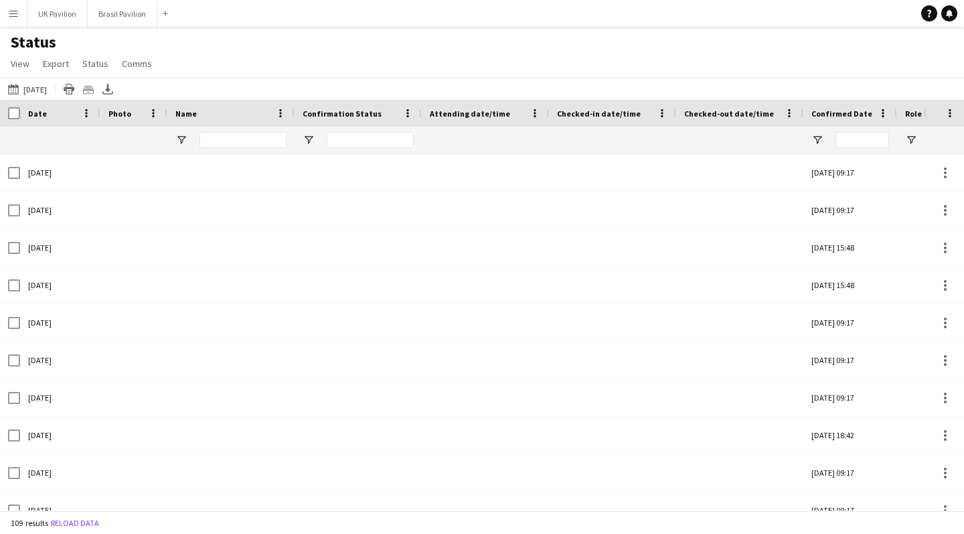
type input "**********"
type input "***"
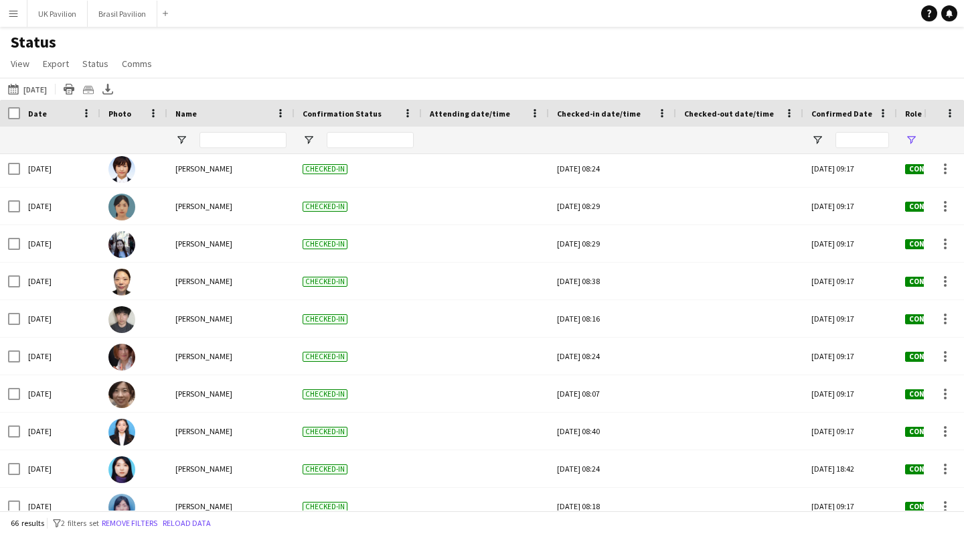
scroll to position [325, 0]
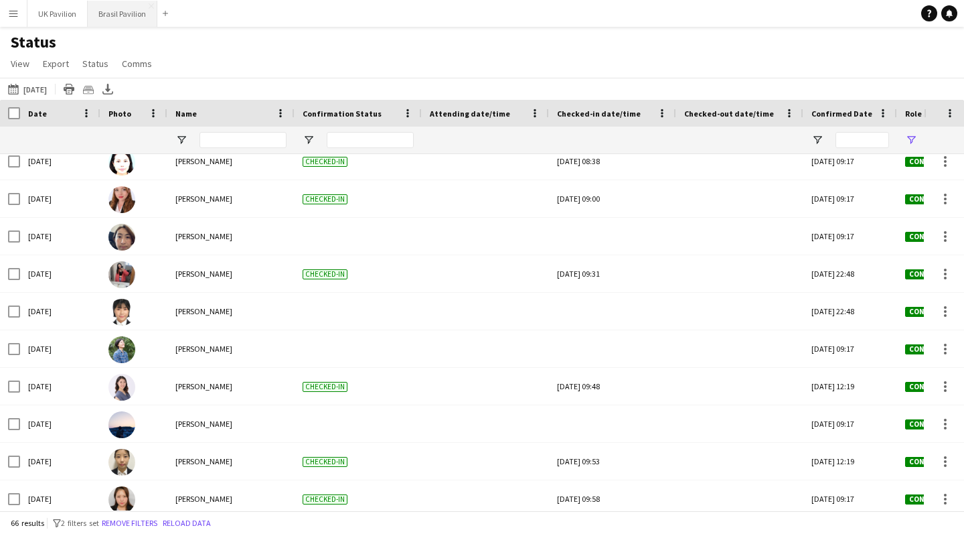
click at [129, 24] on button "Brasil Pavilion Close" at bounding box center [123, 14] width 70 height 26
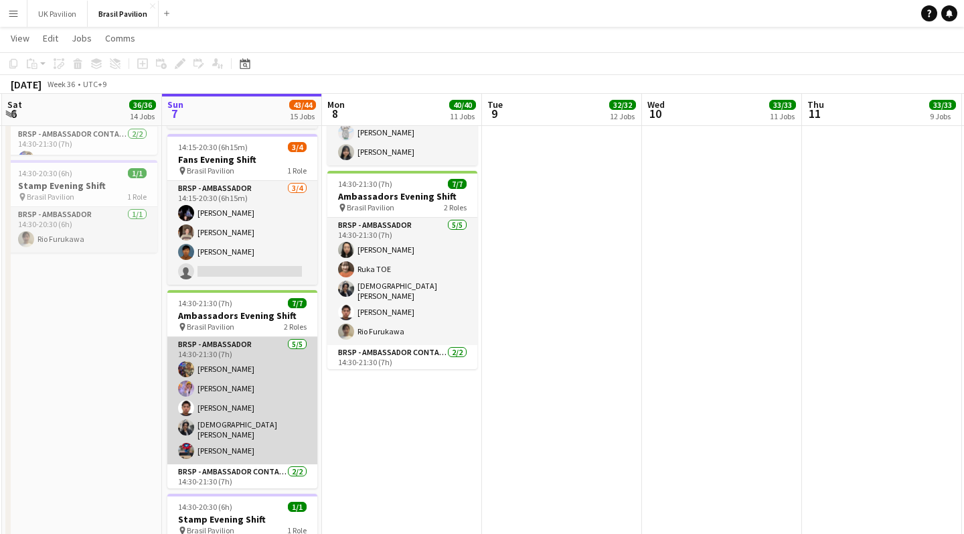
scroll to position [0, 316]
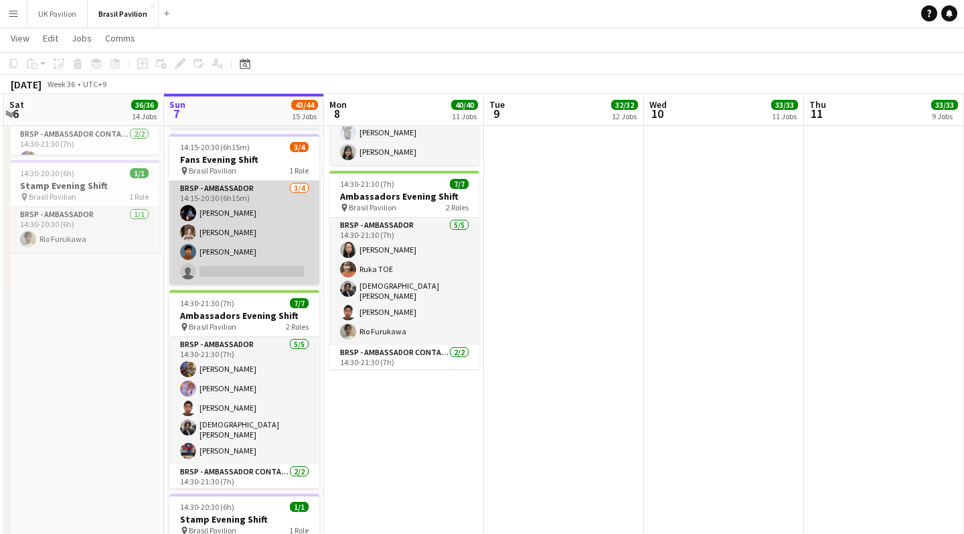
click at [218, 285] on app-card-role "BRSP - Ambassador [DATE] 14:15-20:30 (6h15m) Hitomi [PERSON_NAME] Emiri [PERSON…" at bounding box center [244, 233] width 150 height 104
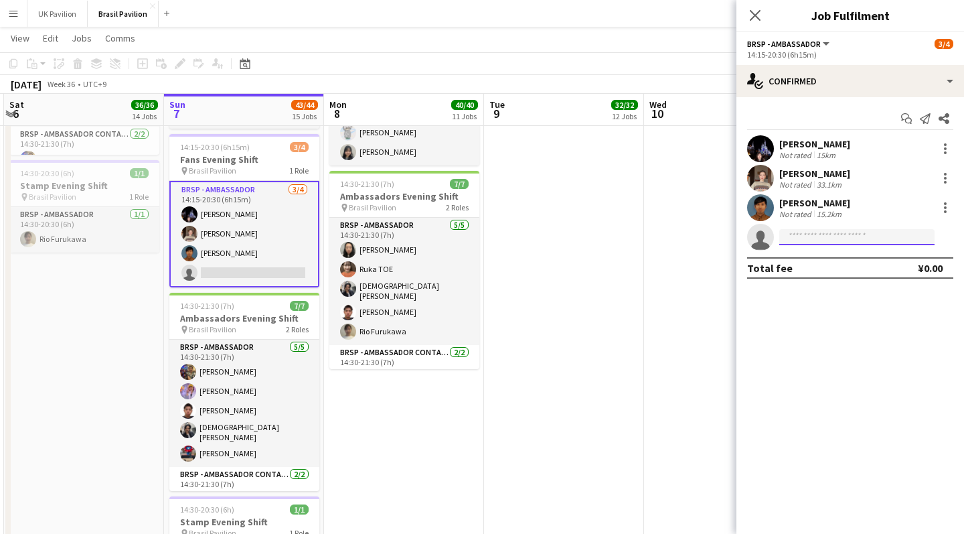
click at [830, 238] on input at bounding box center [856, 237] width 155 height 16
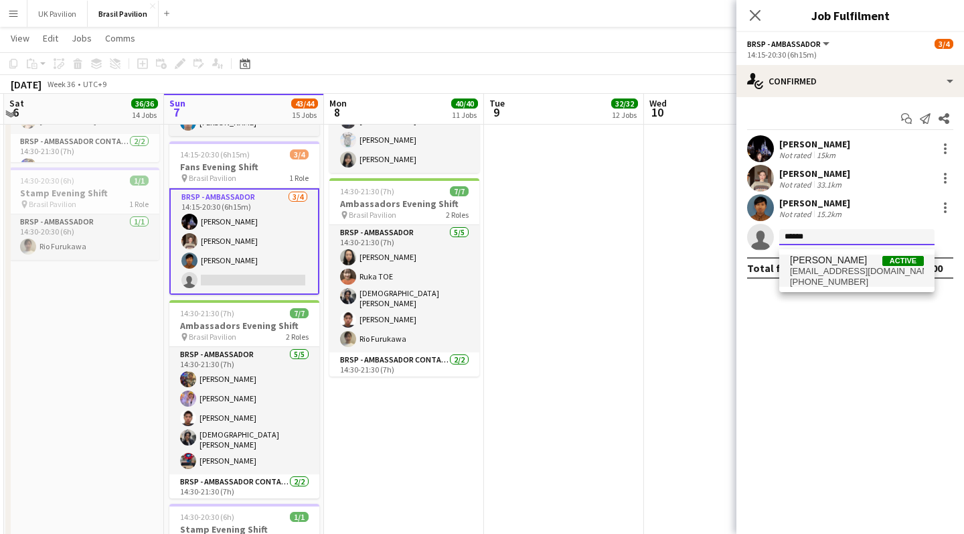
scroll to position [2006, 0]
type input "******"
click at [830, 281] on span "[PHONE_NUMBER]" at bounding box center [857, 282] width 134 height 11
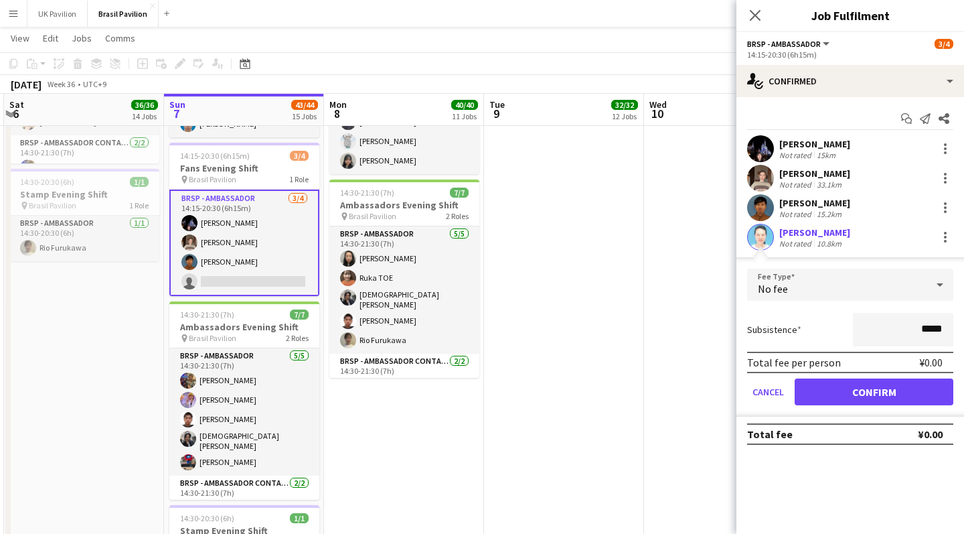
click at [851, 396] on button "Confirm" at bounding box center [874, 391] width 159 height 27
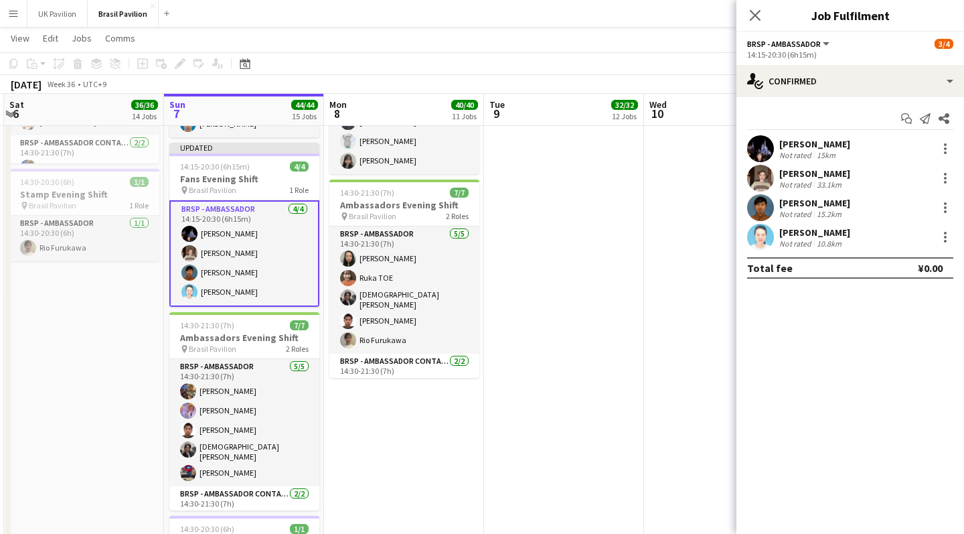
drag, startPoint x: 753, startPoint y: 14, endPoint x: 730, endPoint y: 29, distance: 27.5
click at [753, 14] on icon at bounding box center [755, 15] width 11 height 11
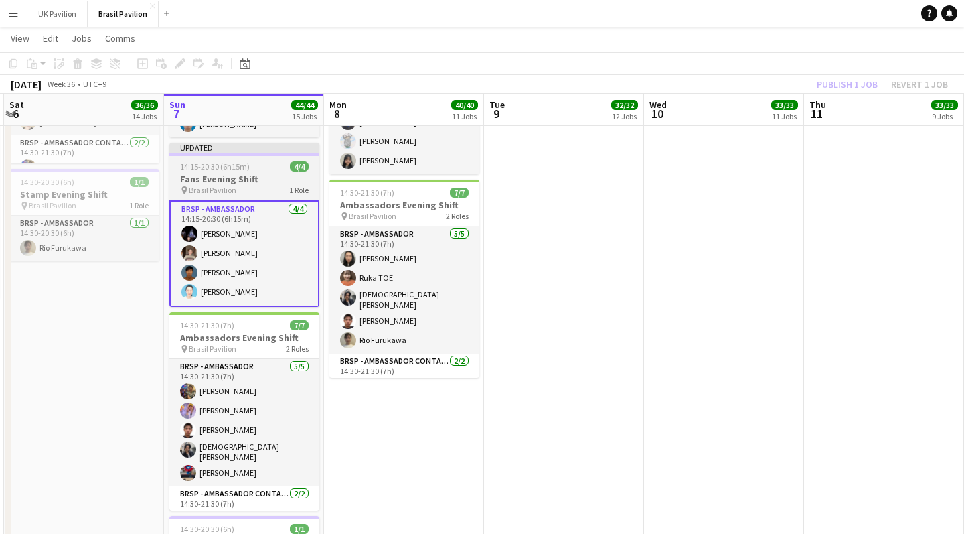
click at [210, 185] on h3 "Fans Evening Shift" at bounding box center [244, 179] width 150 height 12
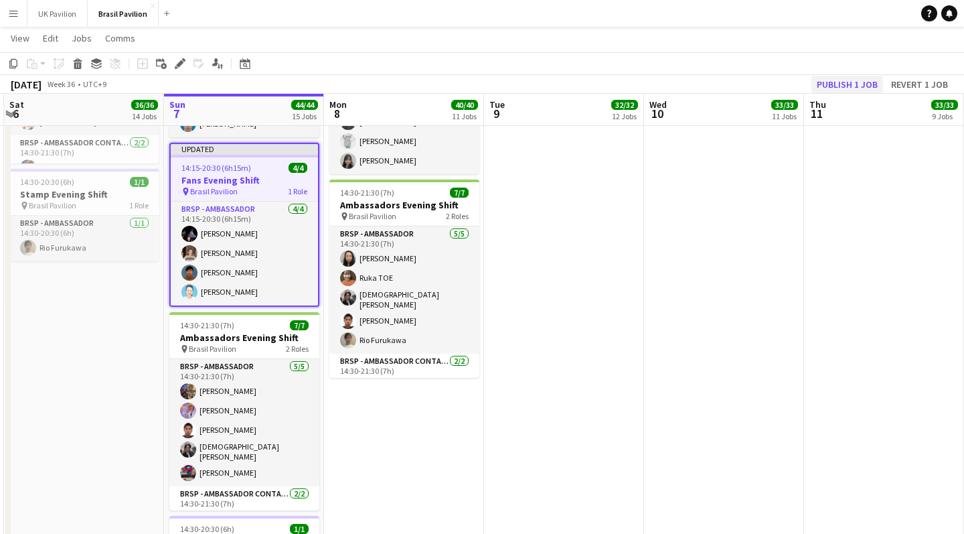
click at [832, 88] on button "Publish 1 job" at bounding box center [847, 84] width 72 height 17
